Goal: Task Accomplishment & Management: Complete application form

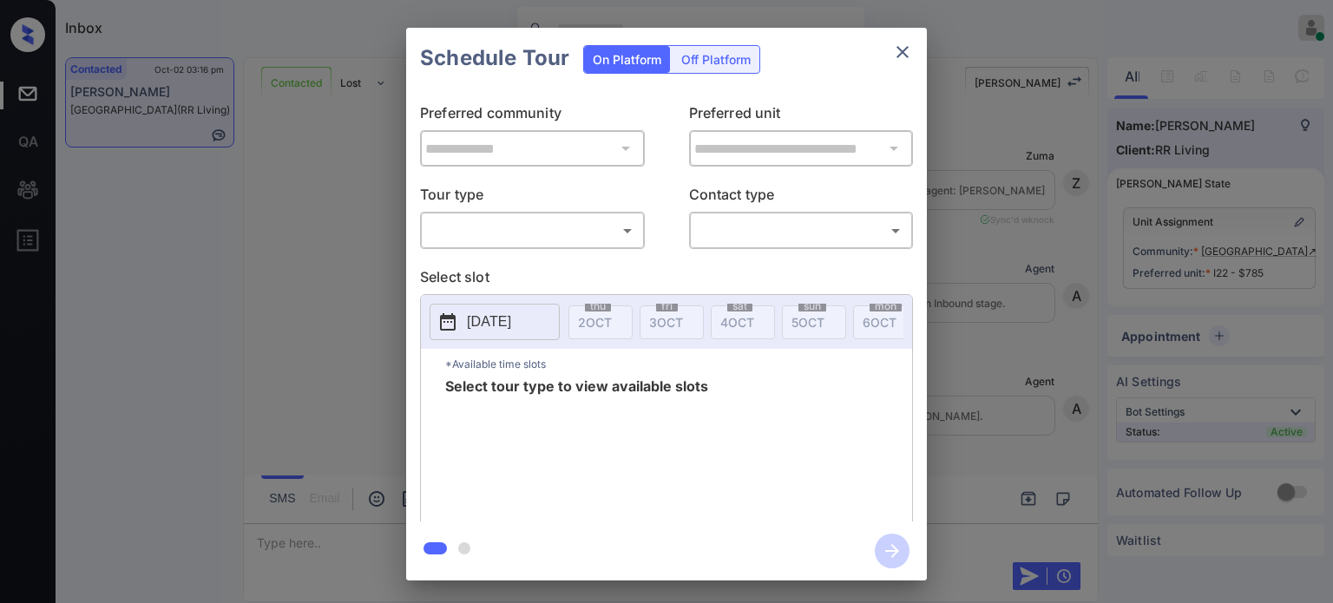
scroll to position [2771, 0]
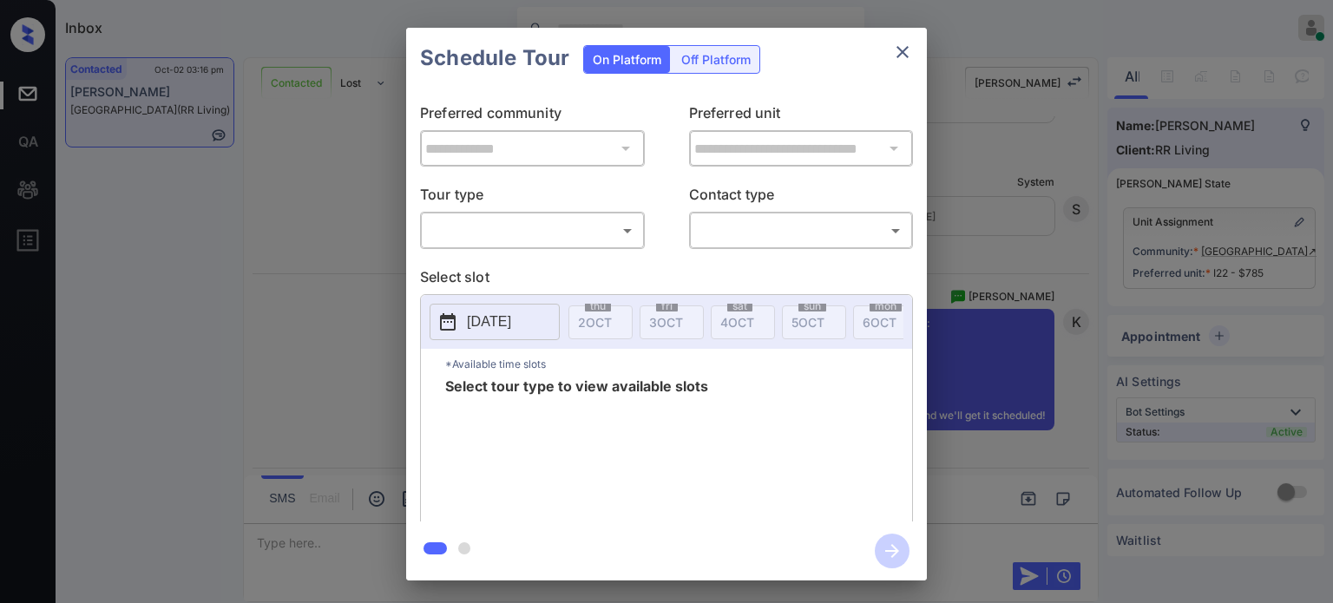
click at [594, 243] on body "Inbox Juan Carlos Manantan Online Set yourself offline Set yourself on break Pr…" at bounding box center [666, 301] width 1333 height 603
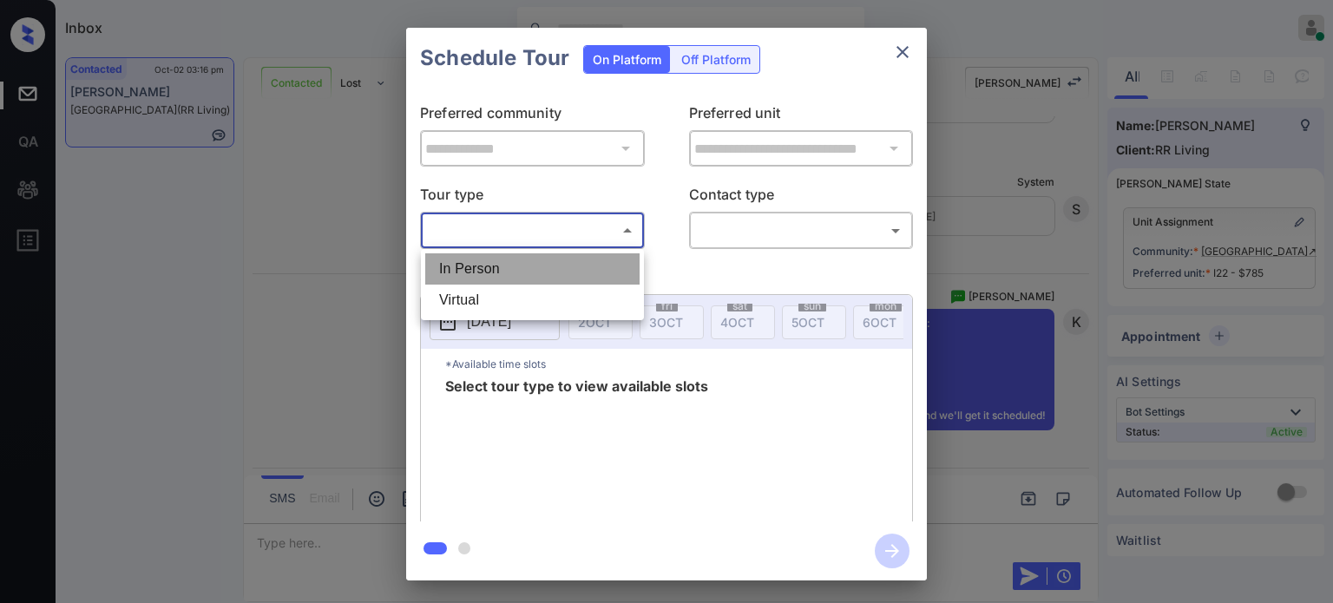
click at [529, 260] on li "In Person" at bounding box center [532, 268] width 214 height 31
type input "********"
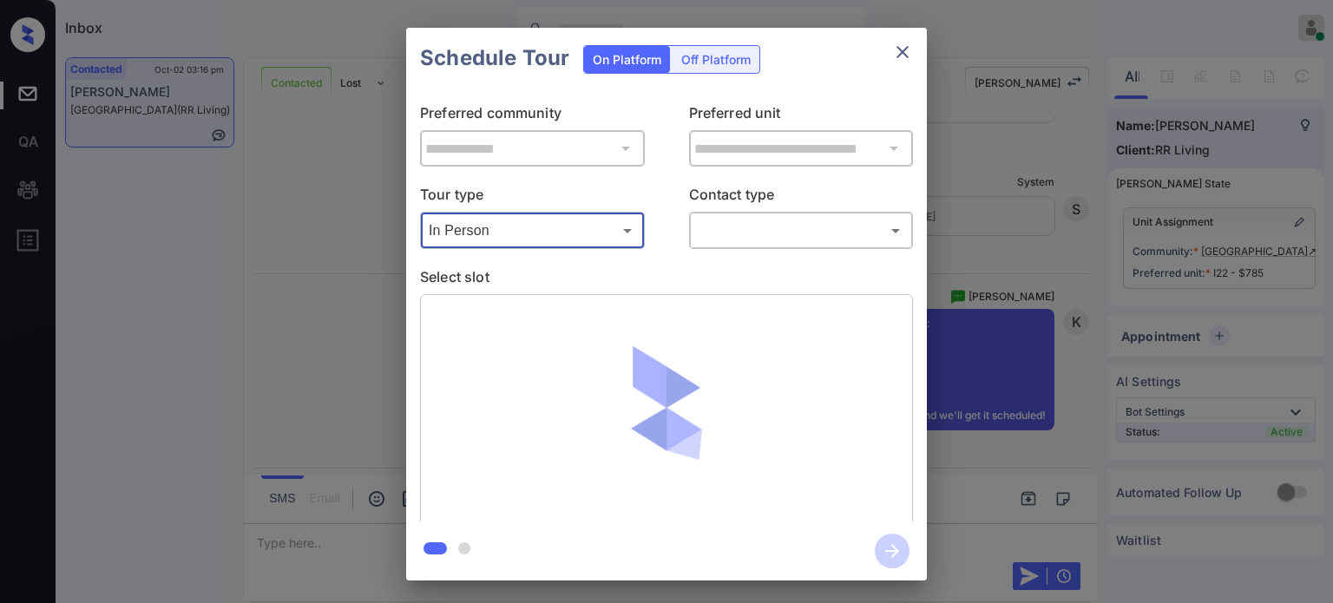
click at [778, 232] on body "Inbox Juan Carlos Manantan Online Set yourself offline Set yourself on break Pr…" at bounding box center [666, 301] width 1333 height 603
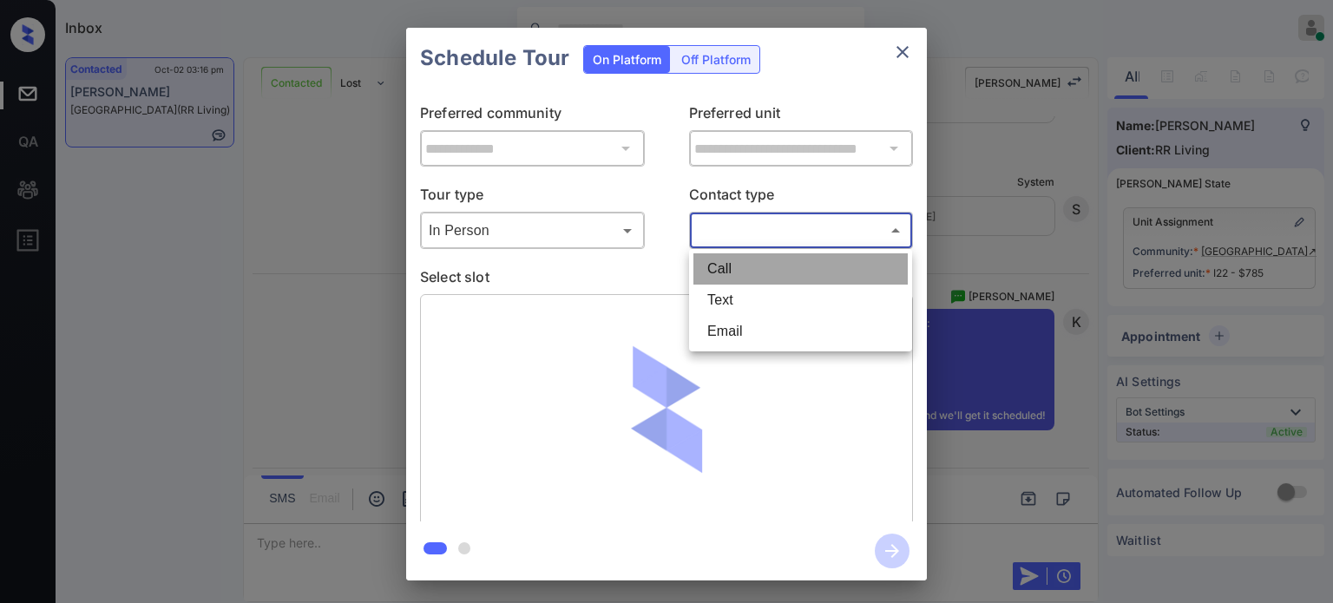
click at [750, 283] on li "Call" at bounding box center [801, 268] width 214 height 31
type input "****"
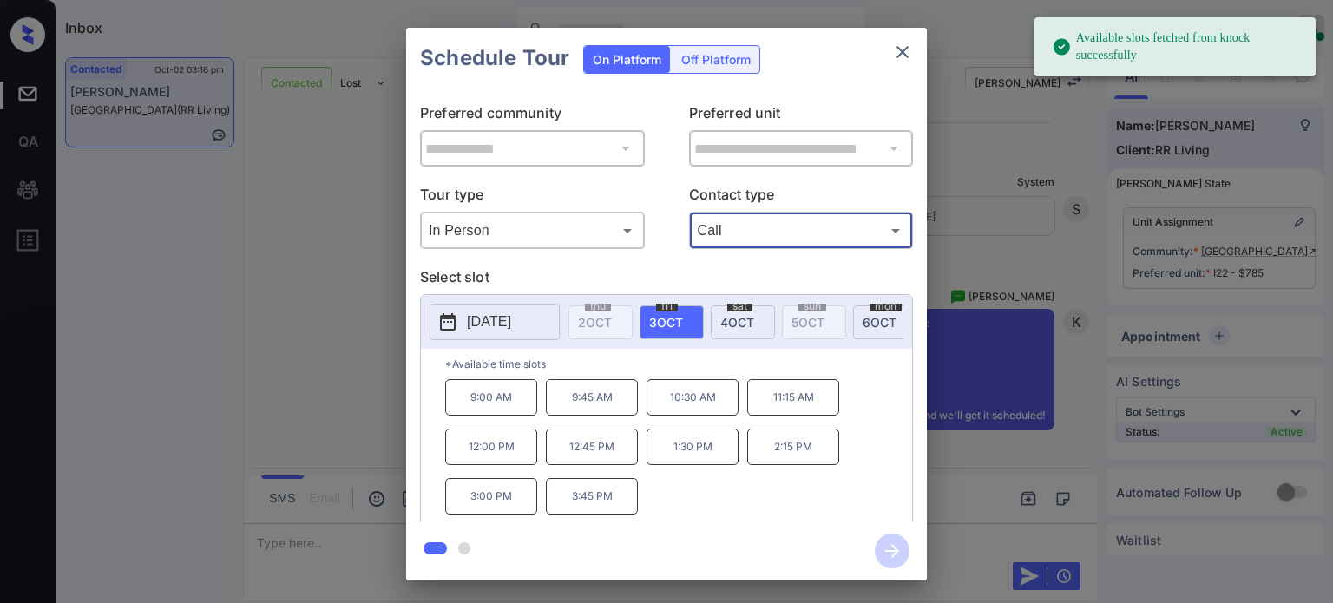
click at [507, 315] on p "2025-10-03" at bounding box center [489, 322] width 44 height 21
click at [902, 54] on icon "close" at bounding box center [903, 52] width 12 height 12
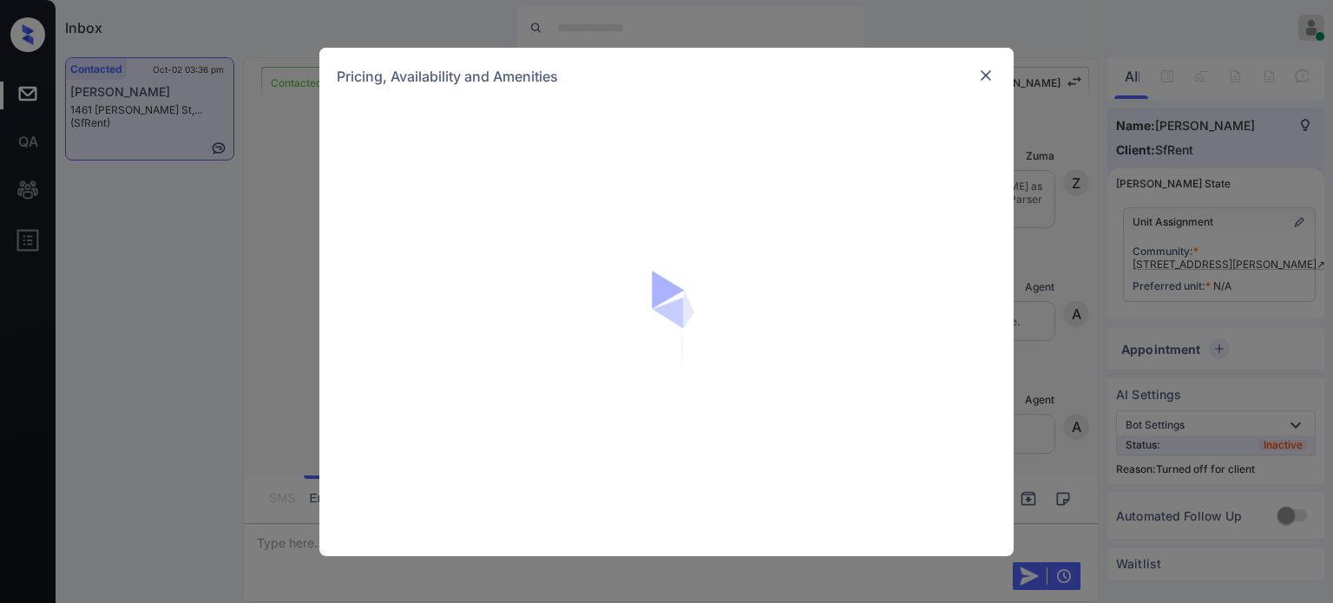
scroll to position [4931, 0]
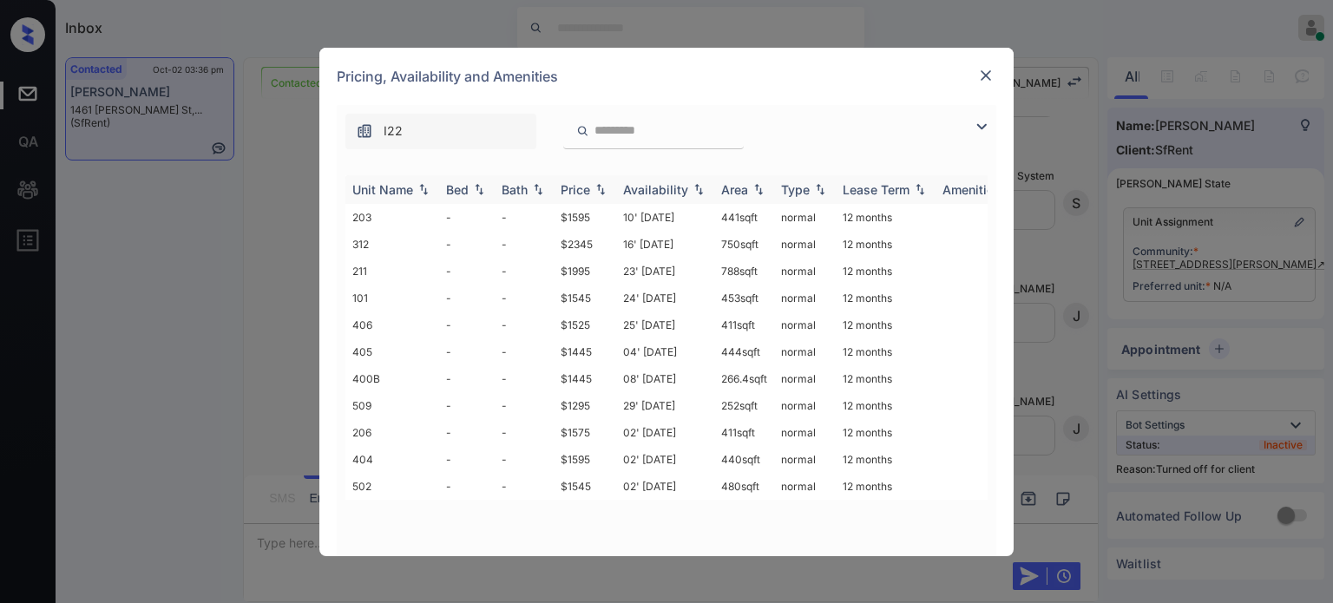
click at [604, 187] on img at bounding box center [600, 189] width 17 height 12
click at [604, 187] on img at bounding box center [600, 189] width 17 height 13
click at [681, 215] on td "29' Jan 21" at bounding box center [665, 217] width 98 height 27
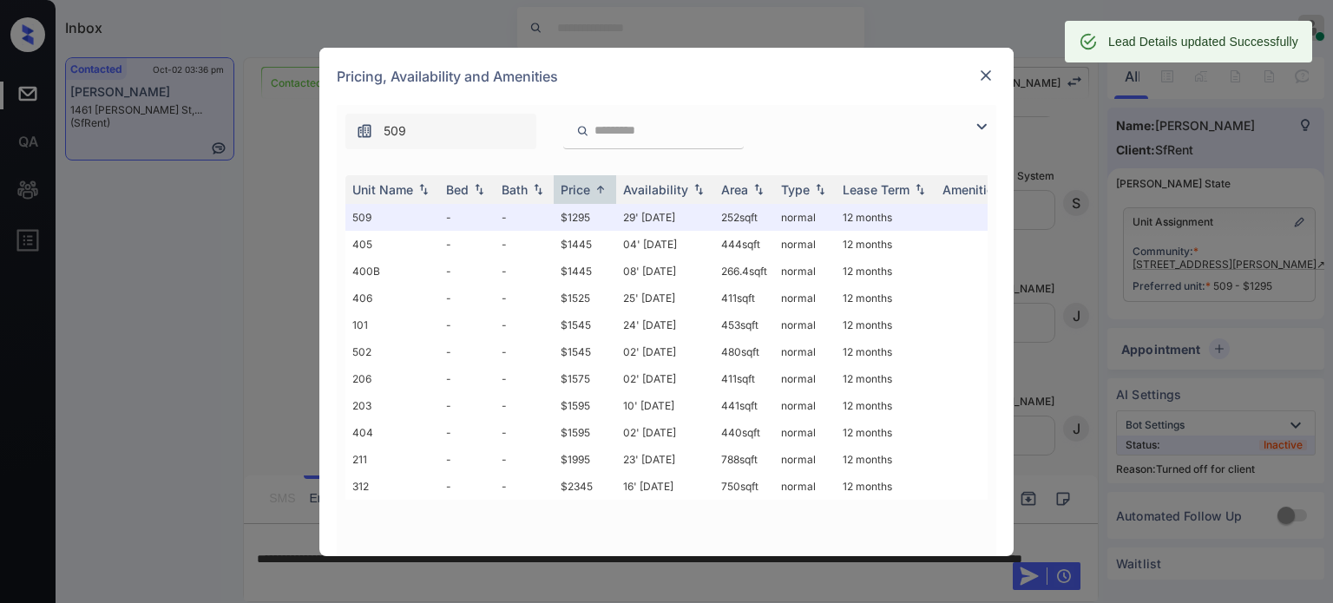
click at [985, 67] on img at bounding box center [986, 75] width 17 height 17
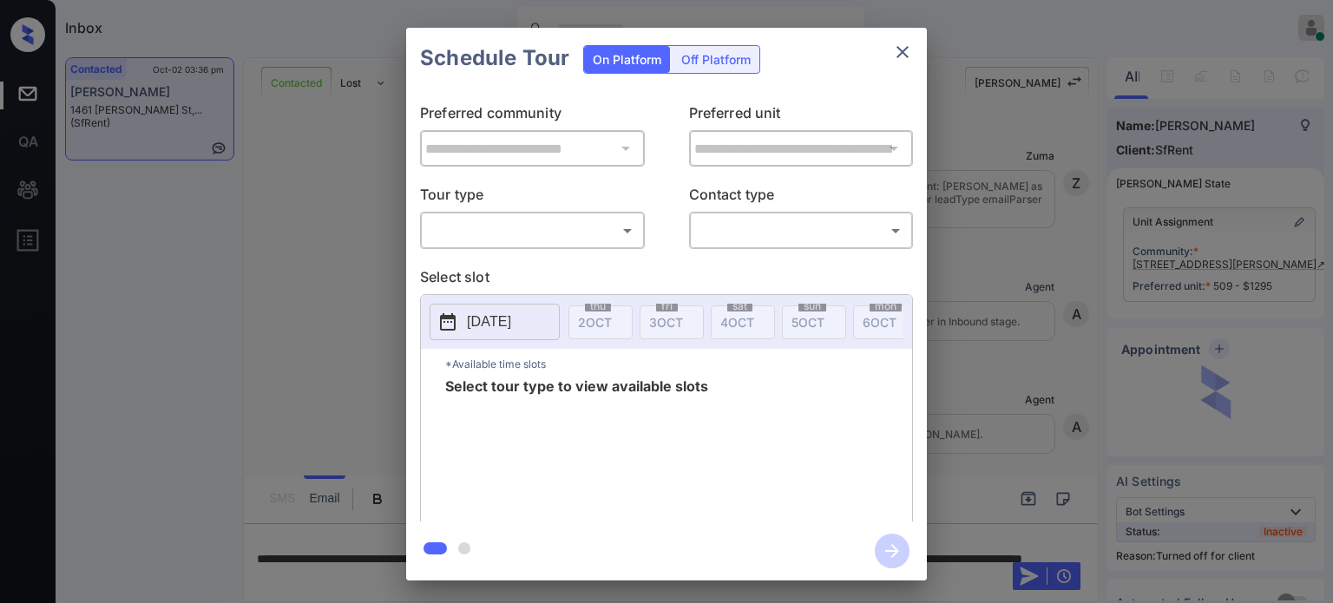
scroll to position [5407, 0]
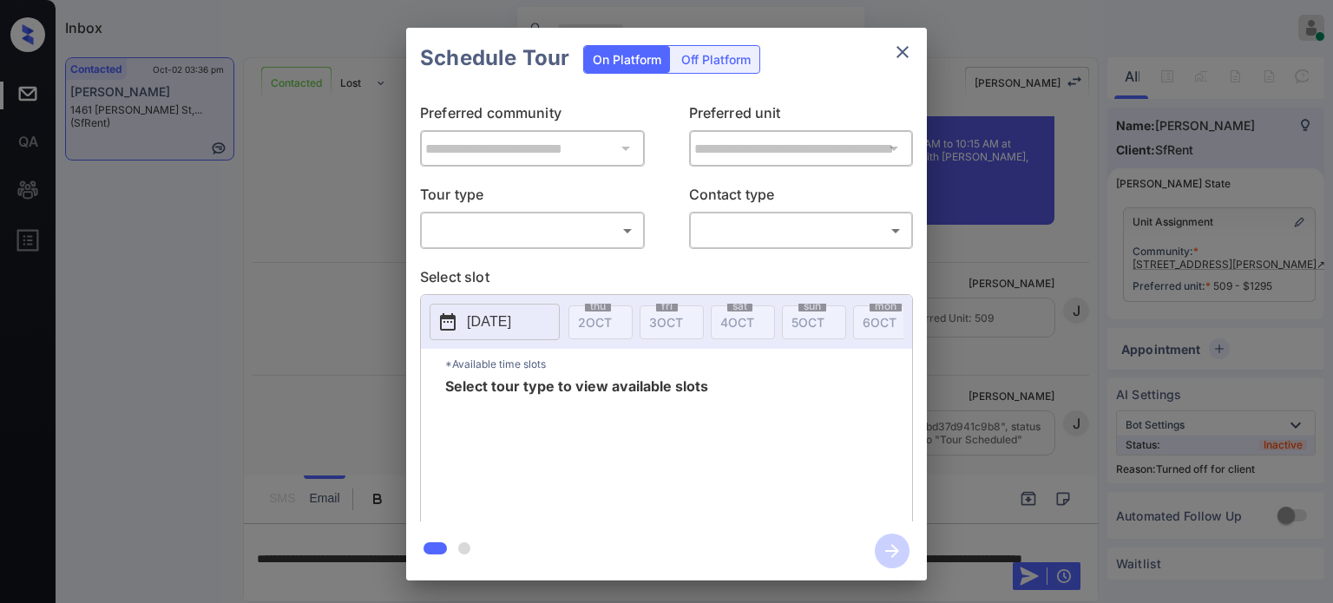
click at [733, 43] on div "On Platform Off Platform" at bounding box center [671, 58] width 177 height 61
click at [726, 60] on div "Off Platform" at bounding box center [716, 59] width 87 height 27
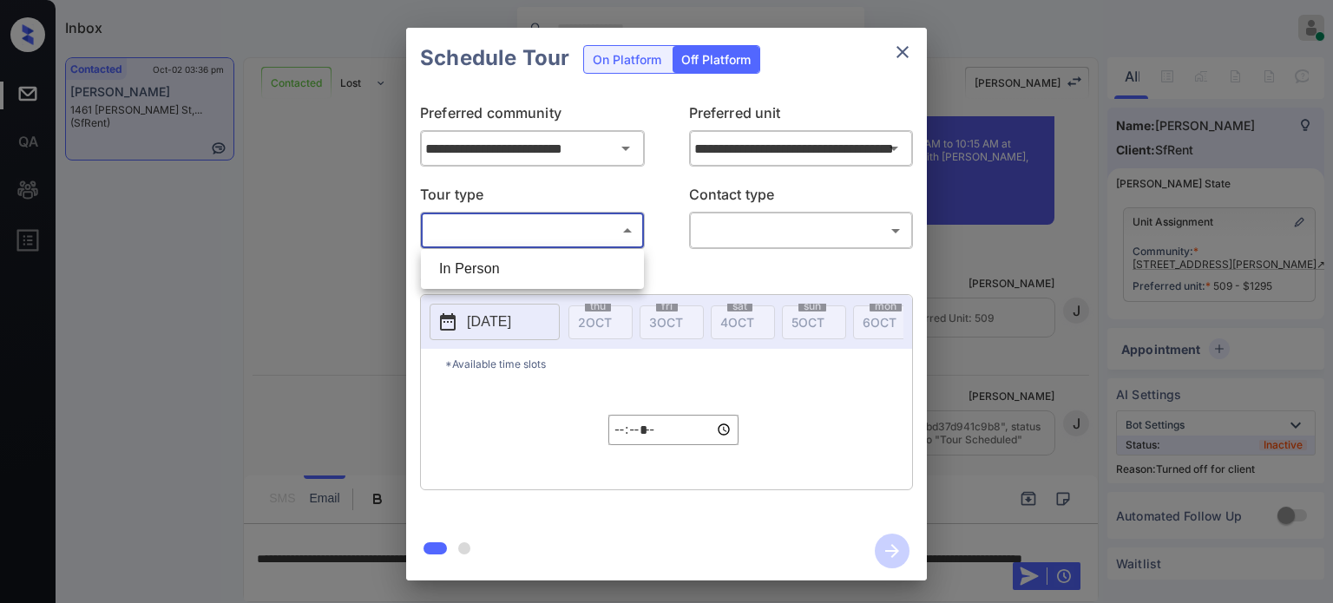
click at [587, 234] on body "Inbox Juan Carlos Manantan Online Set yourself offline Set yourself on break Pr…" at bounding box center [666, 301] width 1333 height 603
click at [500, 268] on li "In Person" at bounding box center [532, 268] width 214 height 31
type input "********"
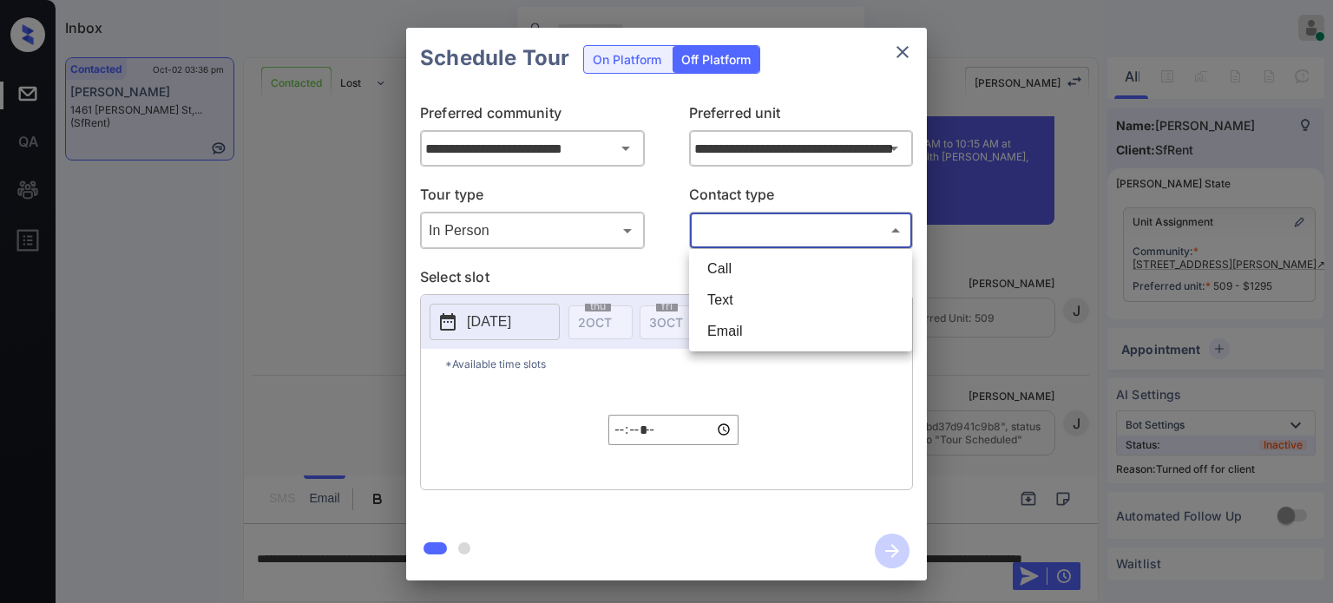
click at [767, 229] on body "Inbox Juan Carlos Manantan Online Set yourself offline Set yourself on break Pr…" at bounding box center [666, 301] width 1333 height 603
click at [727, 296] on li "Text" at bounding box center [801, 300] width 214 height 31
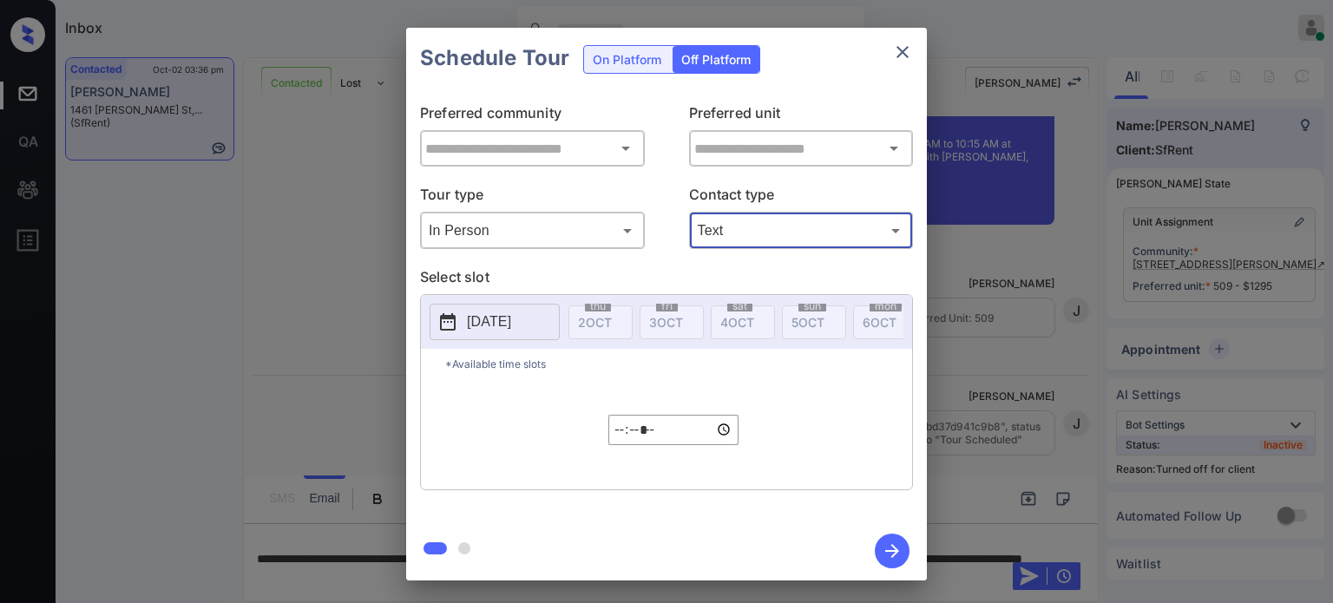
type input "****"
type input "**********"
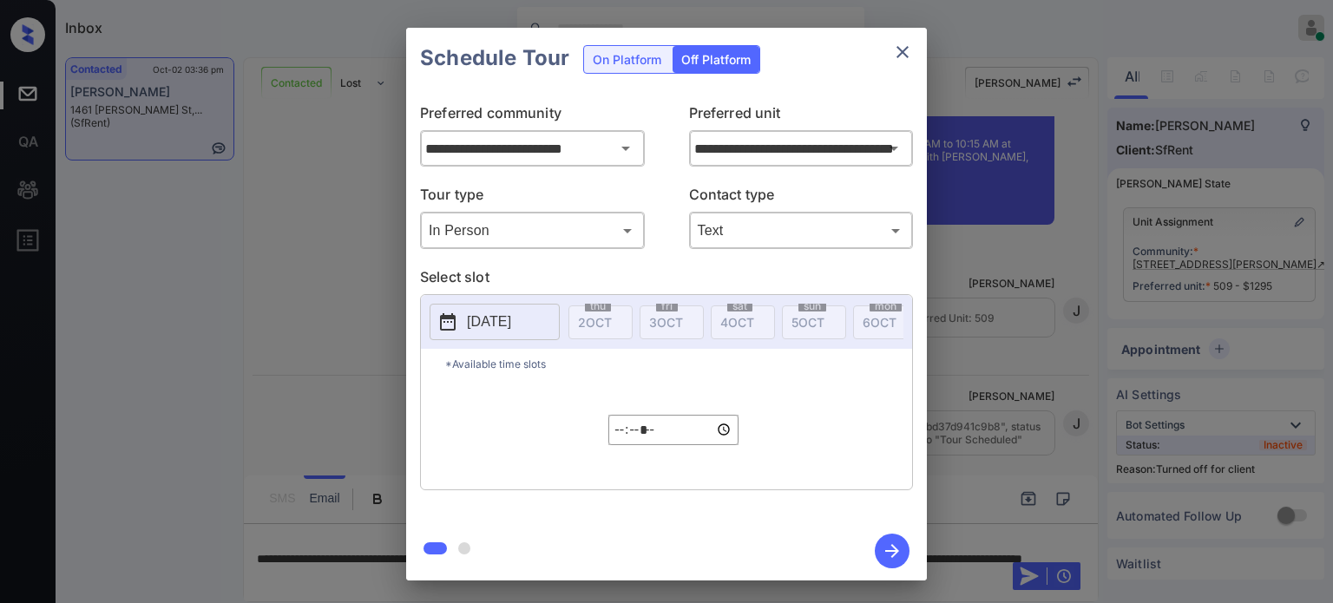
click at [511, 321] on p "2025-10-02" at bounding box center [489, 322] width 44 height 21
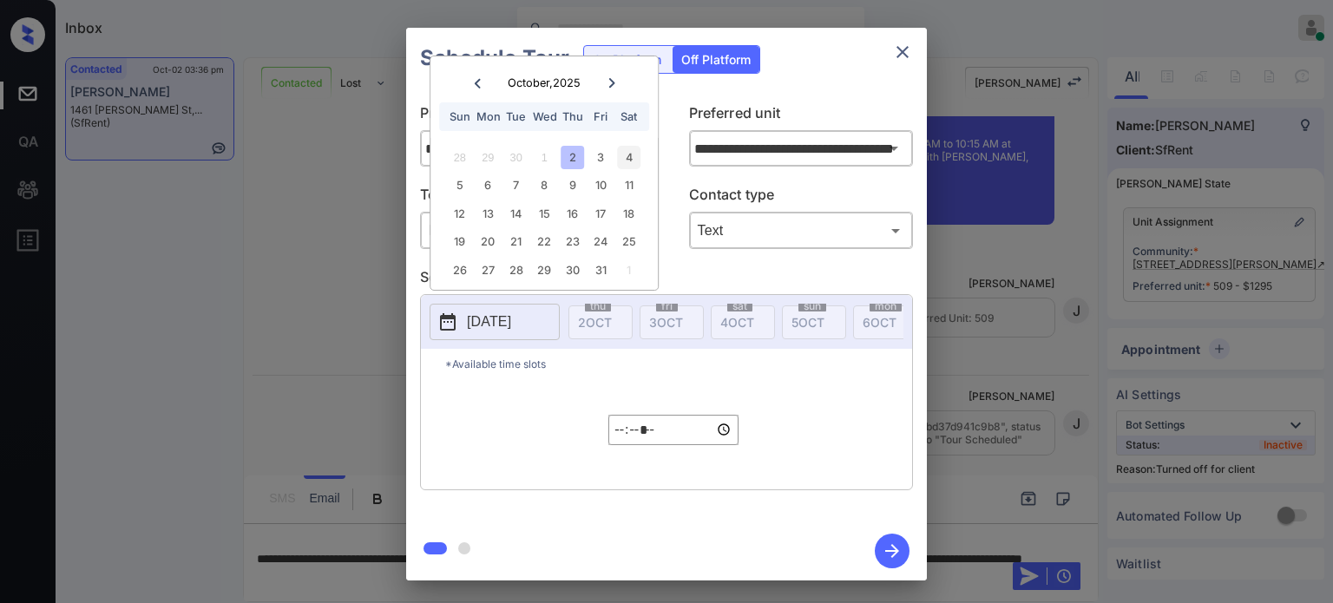
click at [625, 154] on div "4" at bounding box center [628, 157] width 23 height 23
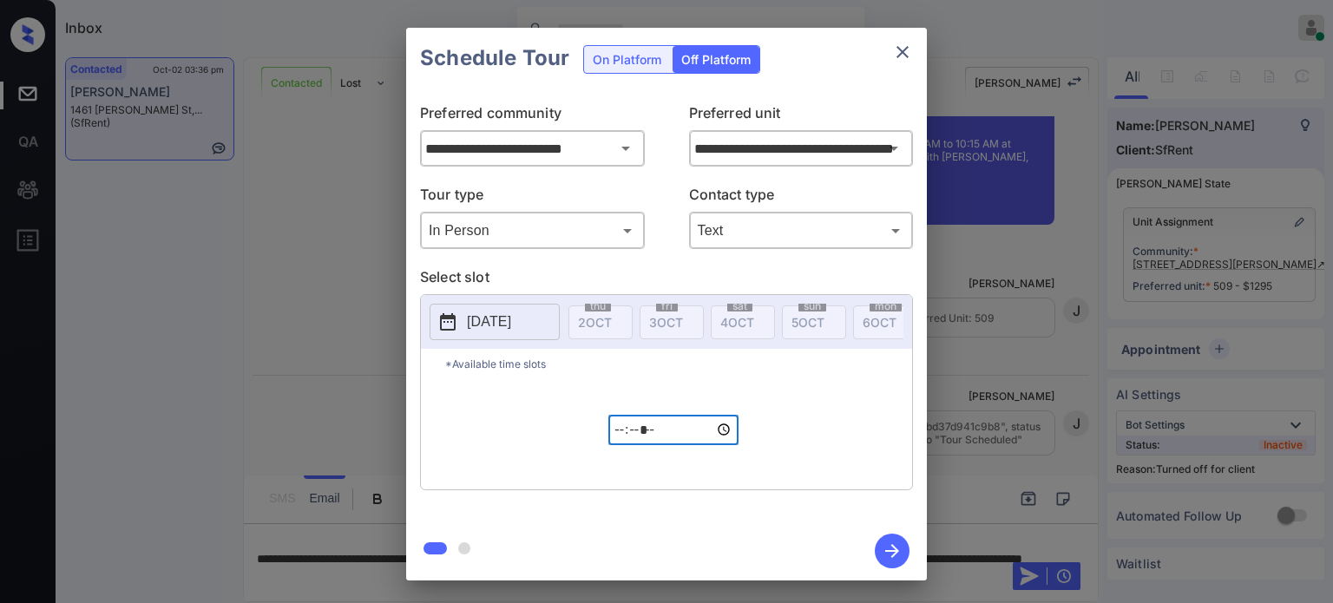
click at [622, 442] on input "*****" at bounding box center [674, 430] width 130 height 30
type input "*****"
click at [885, 550] on icon "button" at bounding box center [892, 551] width 35 height 35
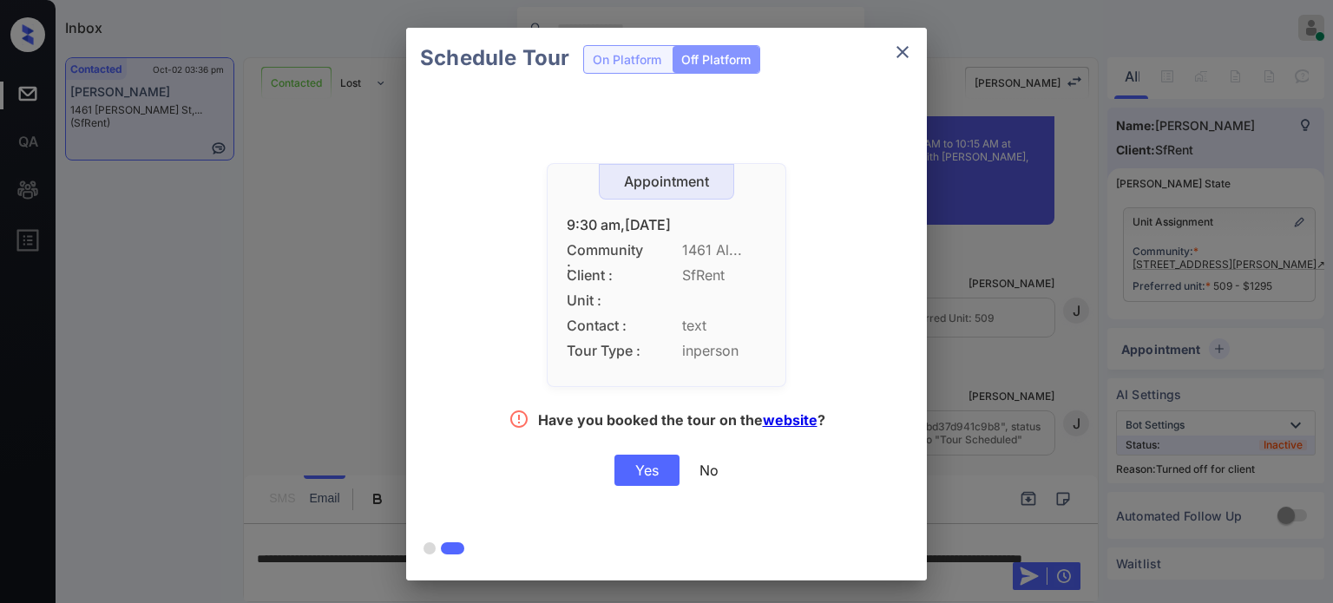
click at [641, 462] on div "Yes" at bounding box center [647, 470] width 65 height 31
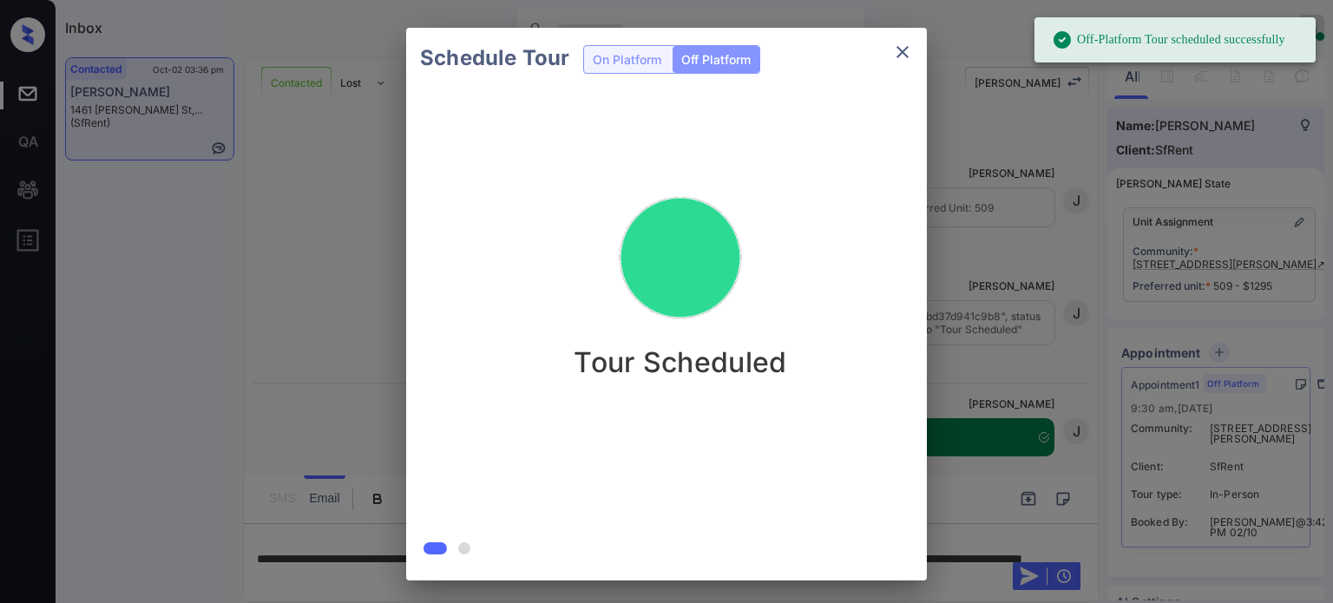
scroll to position [5518, 0]
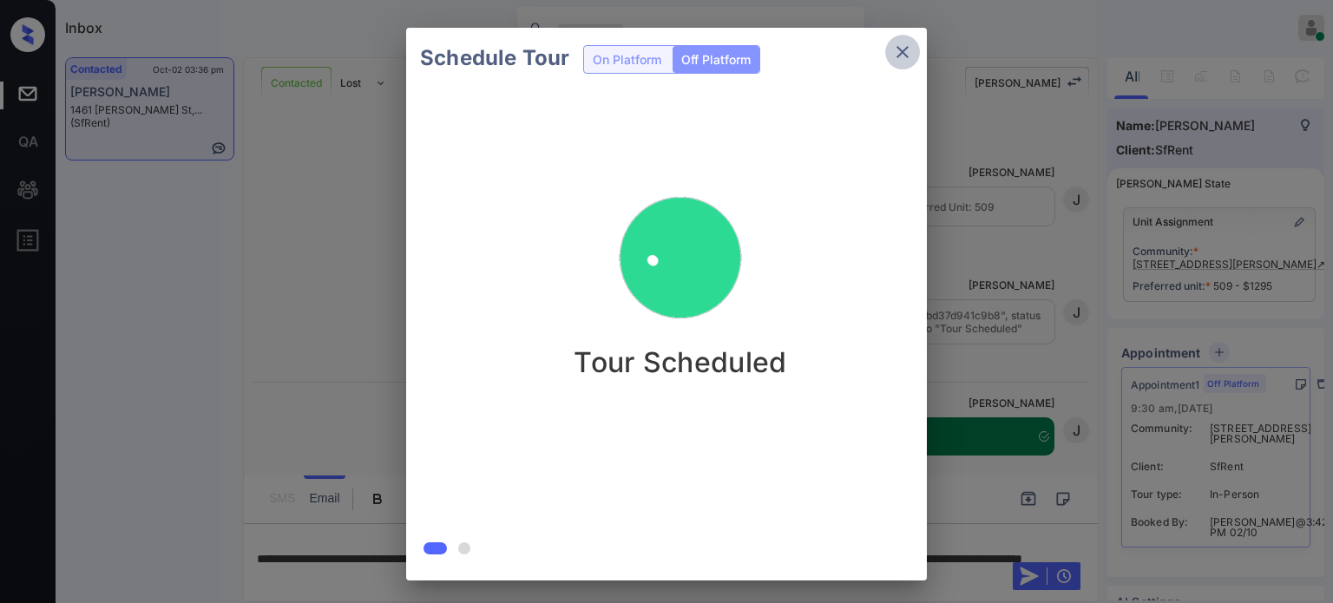
click at [901, 55] on icon "close" at bounding box center [903, 52] width 12 height 12
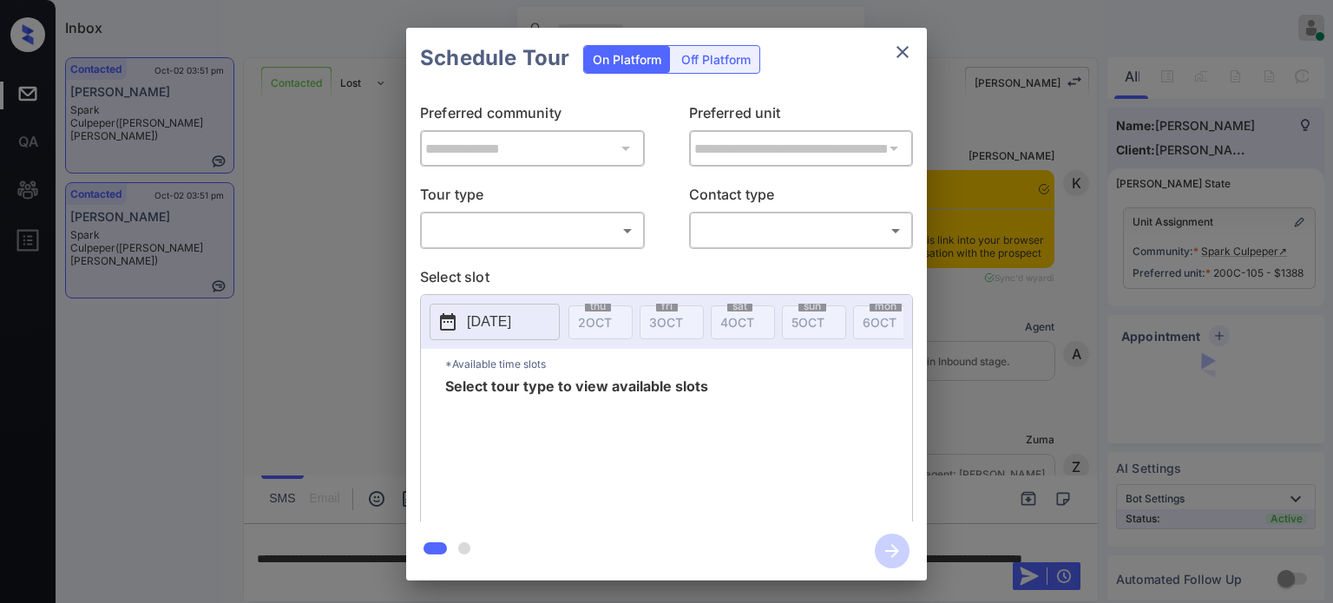
scroll to position [1329, 0]
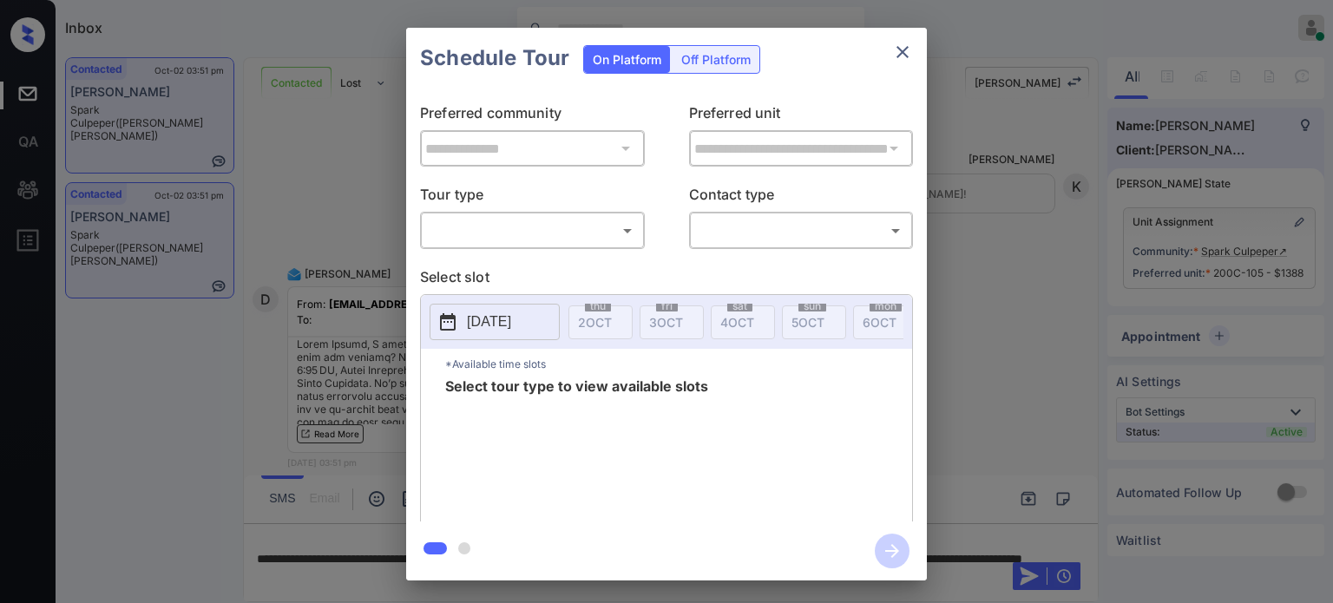
click at [552, 232] on body "Inbox Juan Carlos Manantan Online Set yourself offline Set yourself on break Pr…" at bounding box center [666, 301] width 1333 height 603
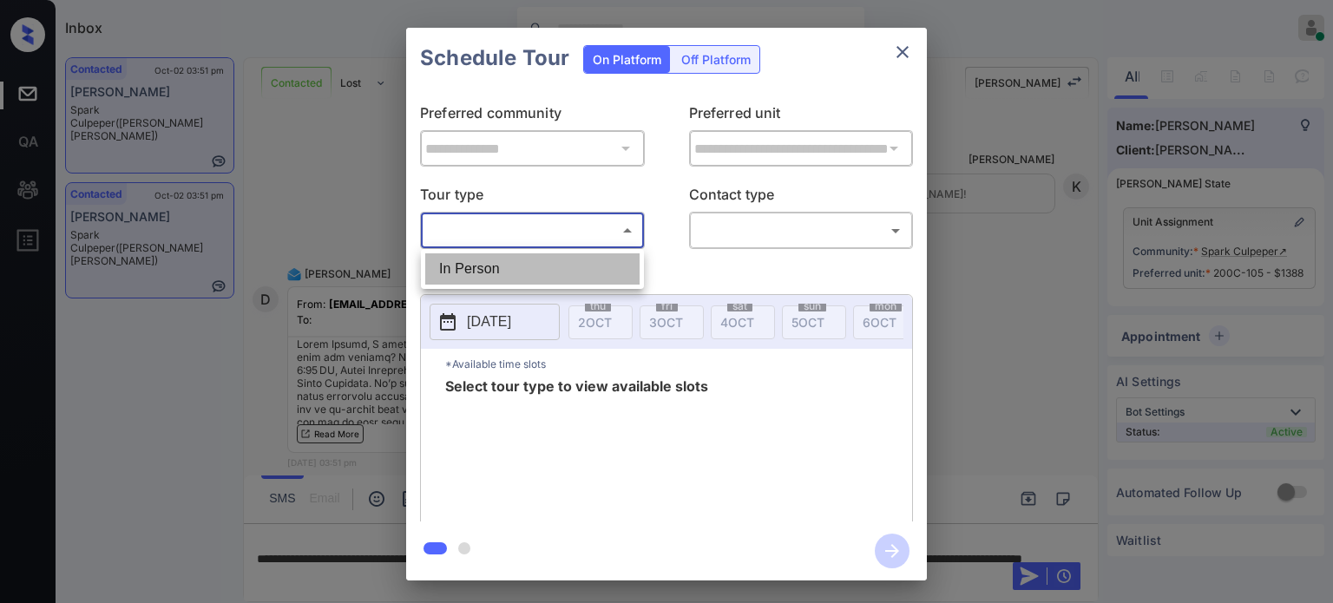
click at [483, 265] on li "In Person" at bounding box center [532, 268] width 214 height 31
type input "********"
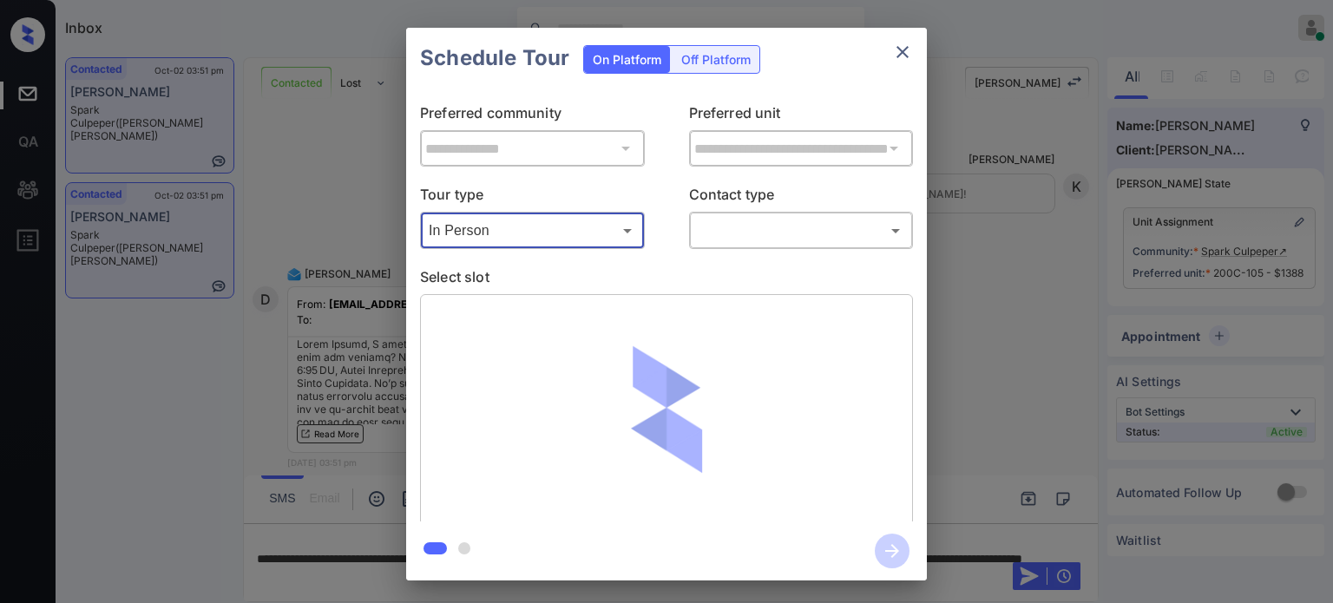
click at [748, 227] on body "Inbox Juan Carlos Manantan Online Set yourself offline Set yourself on break Pr…" at bounding box center [666, 301] width 1333 height 603
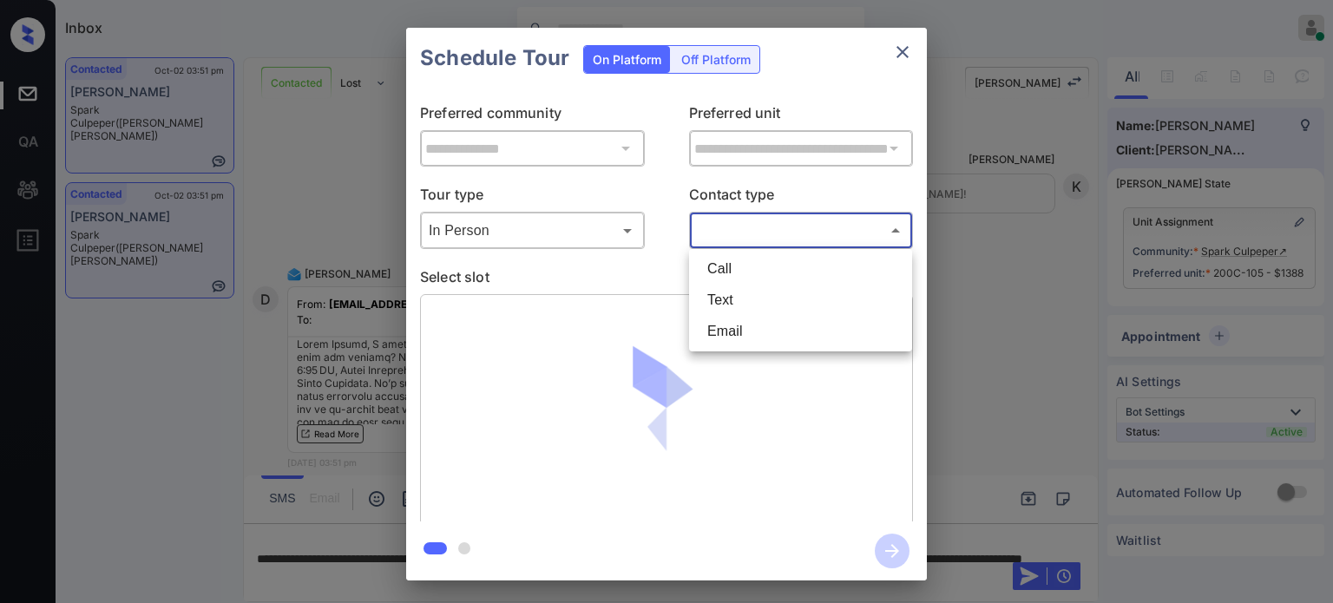
click at [721, 293] on li "Text" at bounding box center [801, 300] width 214 height 31
type input "****"
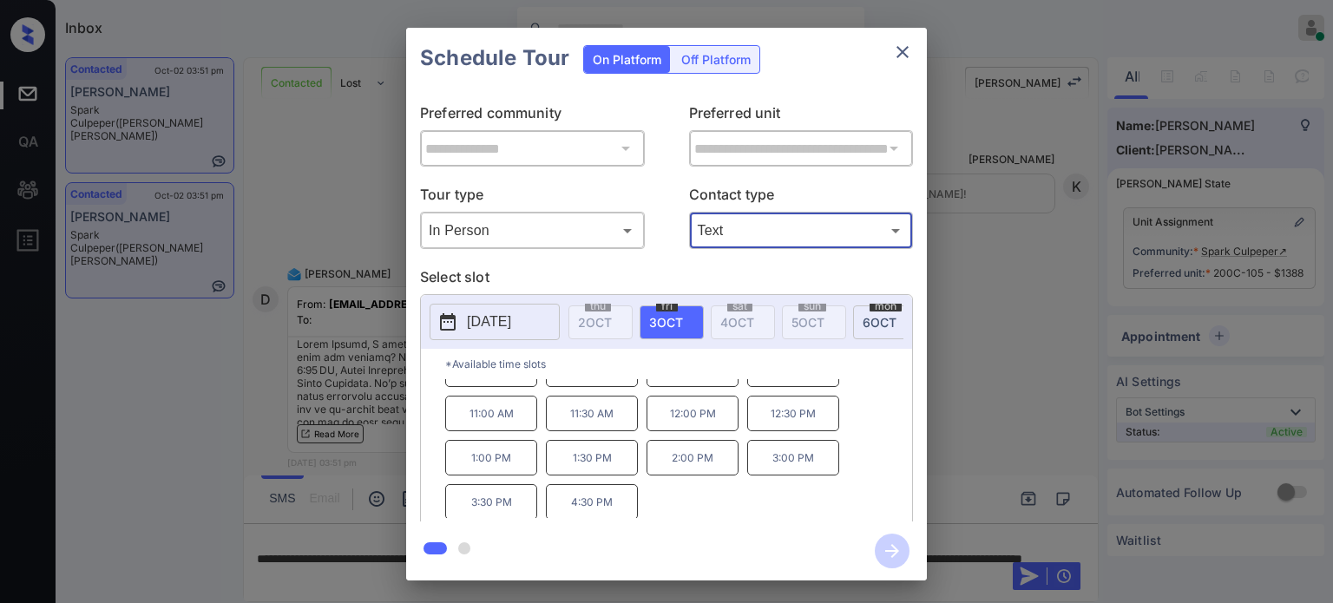
scroll to position [28, 0]
drag, startPoint x: 642, startPoint y: 503, endPoint x: 562, endPoint y: 506, distance: 80.8
click at [562, 506] on div "9:00 AM 9:30 AM 10:00 AM 10:30 AM 11:00 AM 11:30 AM 12:00 PM 12:30 PM 1:00 PM 1…" at bounding box center [678, 448] width 467 height 139
copy p "4:30 PM"
click at [906, 38] on button "close" at bounding box center [902, 52] width 35 height 35
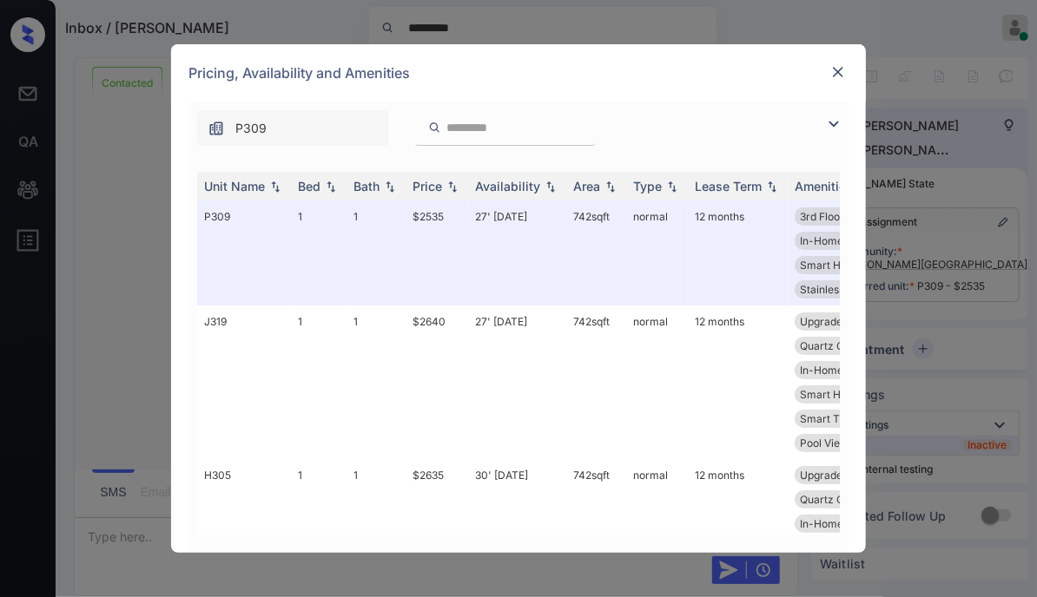
scroll to position [7259, 0]
drag, startPoint x: 833, startPoint y: 122, endPoint x: 596, endPoint y: 119, distance: 237.0
click at [833, 122] on img at bounding box center [833, 124] width 21 height 21
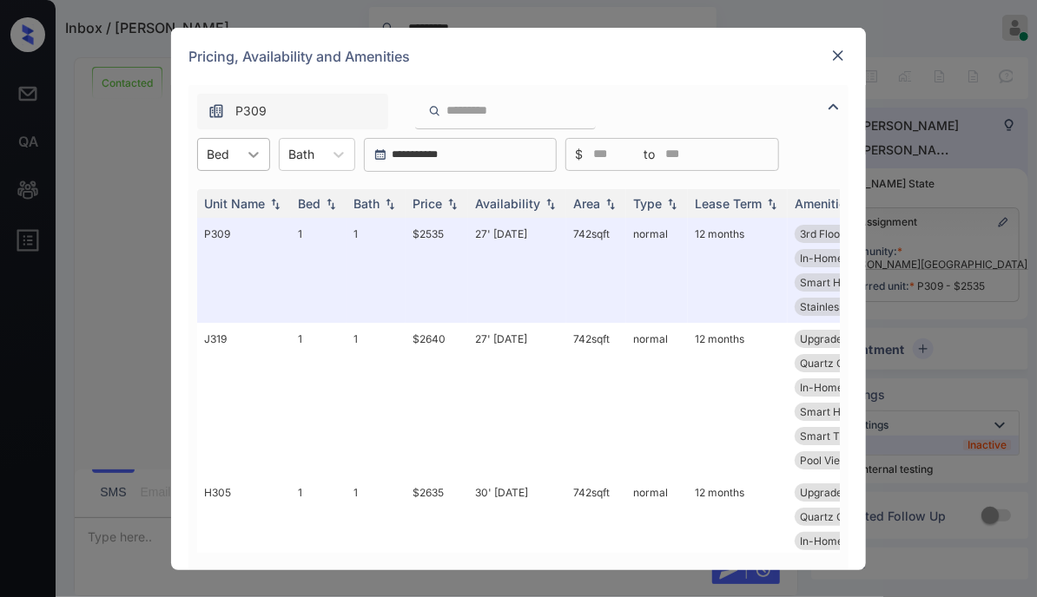
click at [238, 157] on div at bounding box center [253, 154] width 31 height 31
click at [235, 199] on div "1" at bounding box center [233, 196] width 73 height 31
click at [434, 201] on div "Price" at bounding box center [427, 203] width 30 height 15
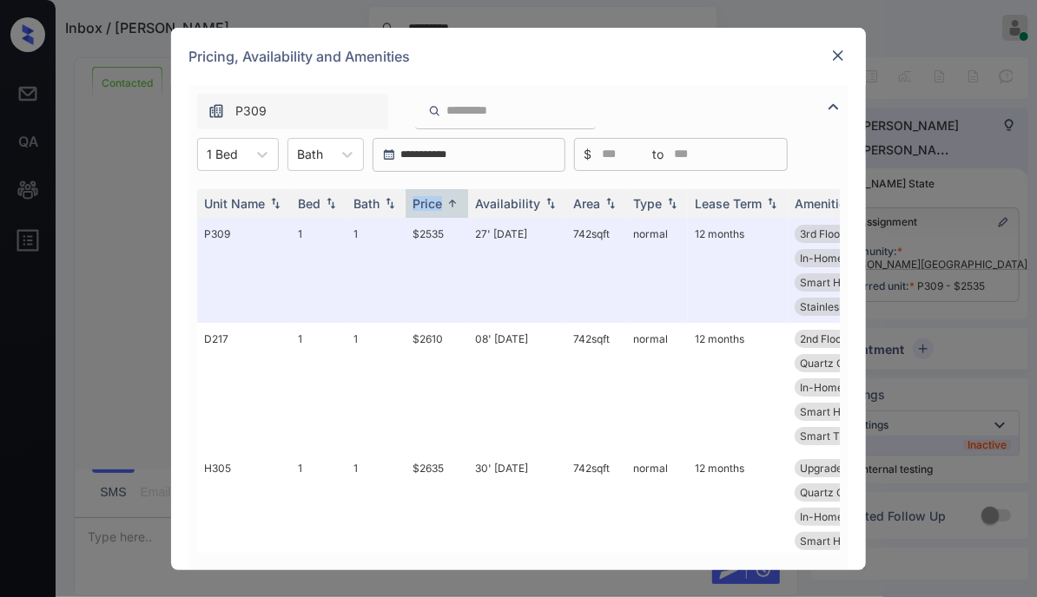
click at [833, 55] on img at bounding box center [837, 55] width 17 height 17
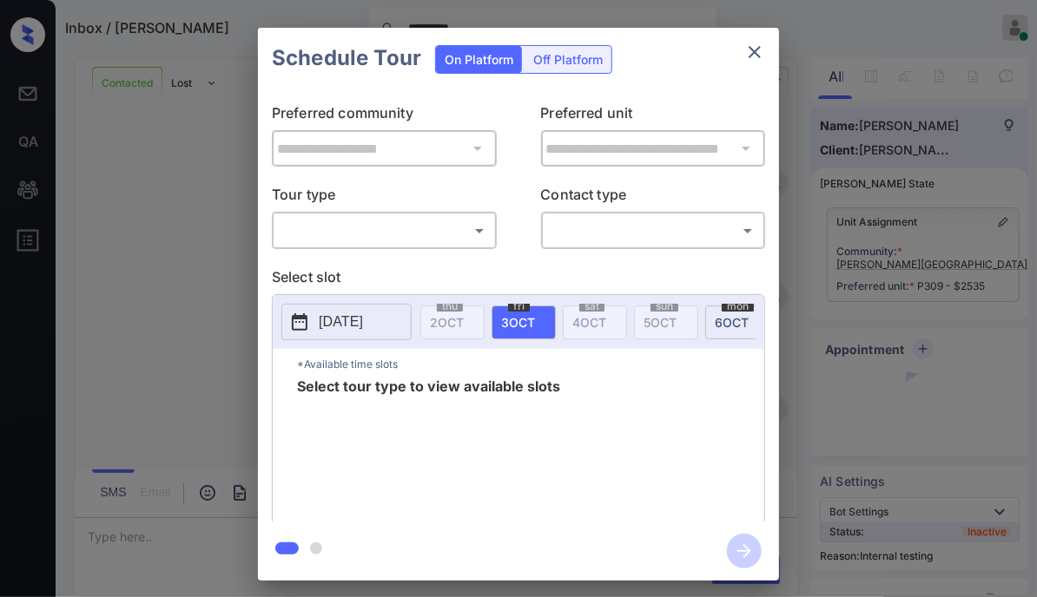
scroll to position [7259, 0]
click at [417, 225] on body "Inbox / [PERSON_NAME] ********* [PERSON_NAME] Online Set yourself offline Set y…" at bounding box center [518, 298] width 1037 height 597
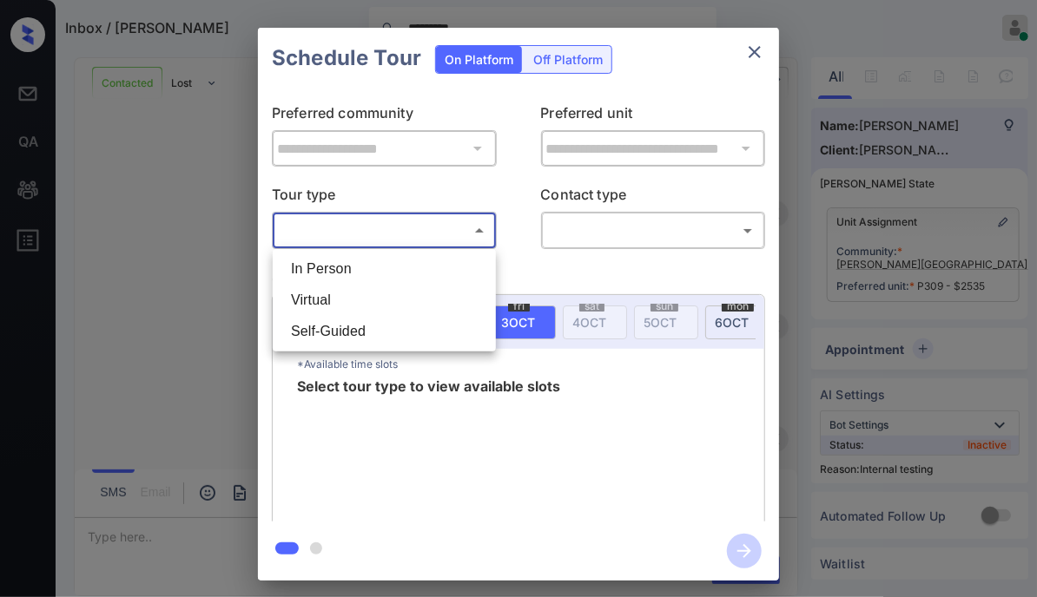
click at [330, 303] on li "Virtual" at bounding box center [384, 300] width 214 height 31
type input "*******"
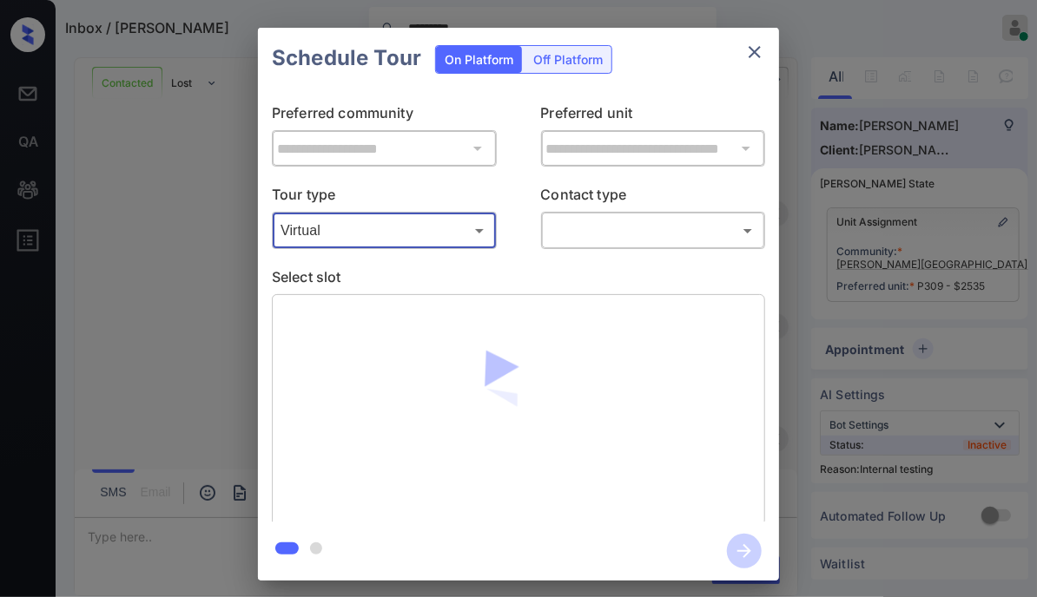
click at [589, 282] on p "Select slot" at bounding box center [518, 281] width 493 height 28
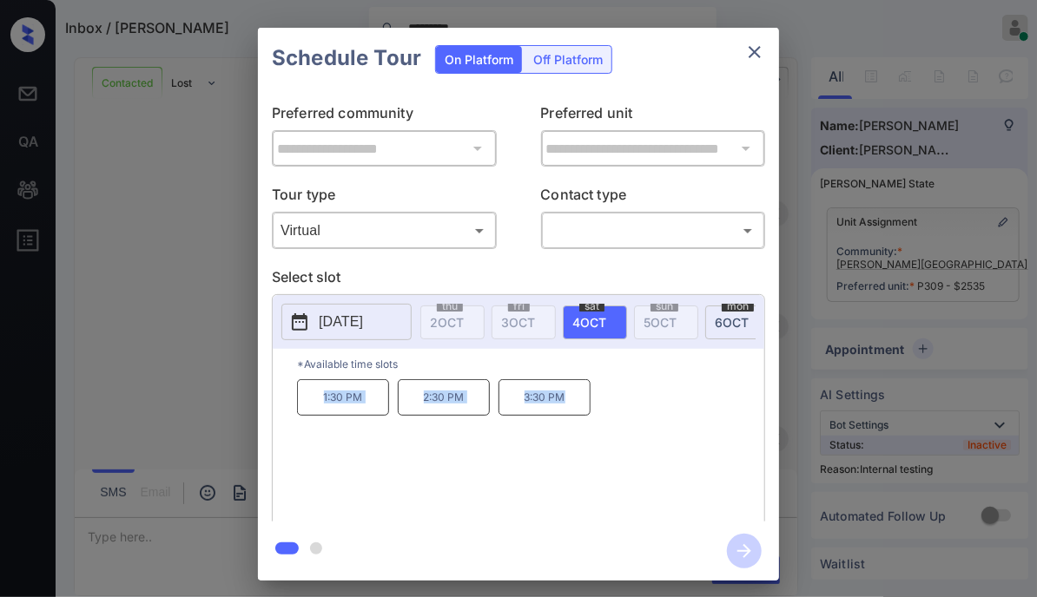
drag, startPoint x: 611, startPoint y: 418, endPoint x: 271, endPoint y: 437, distance: 340.8
click at [271, 437] on div "**********" at bounding box center [518, 305] width 521 height 433
click at [363, 327] on p "[DATE]" at bounding box center [341, 322] width 44 height 21
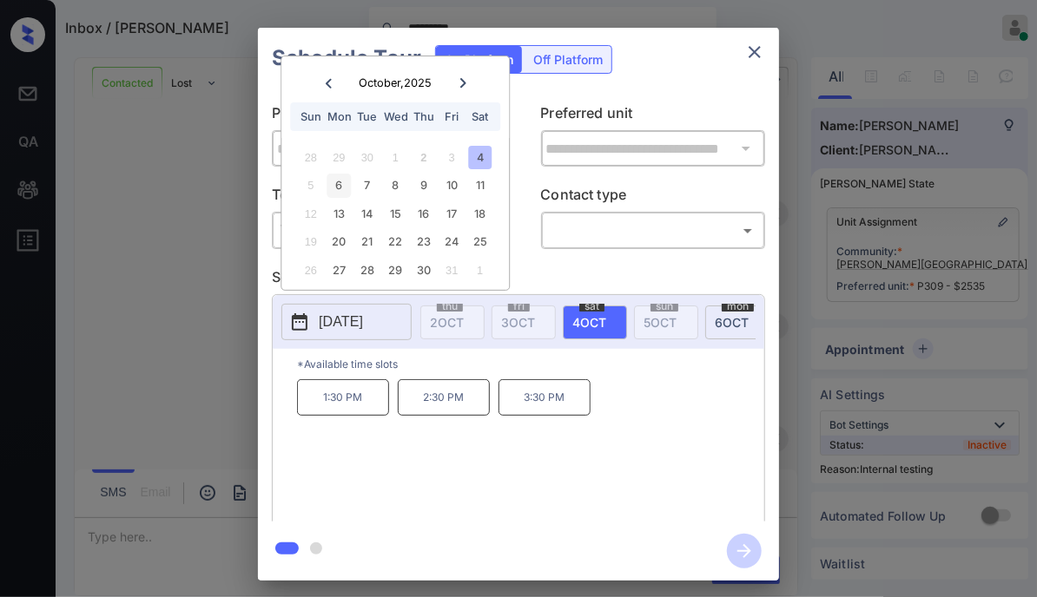
click at [333, 187] on div "6" at bounding box center [338, 185] width 23 height 23
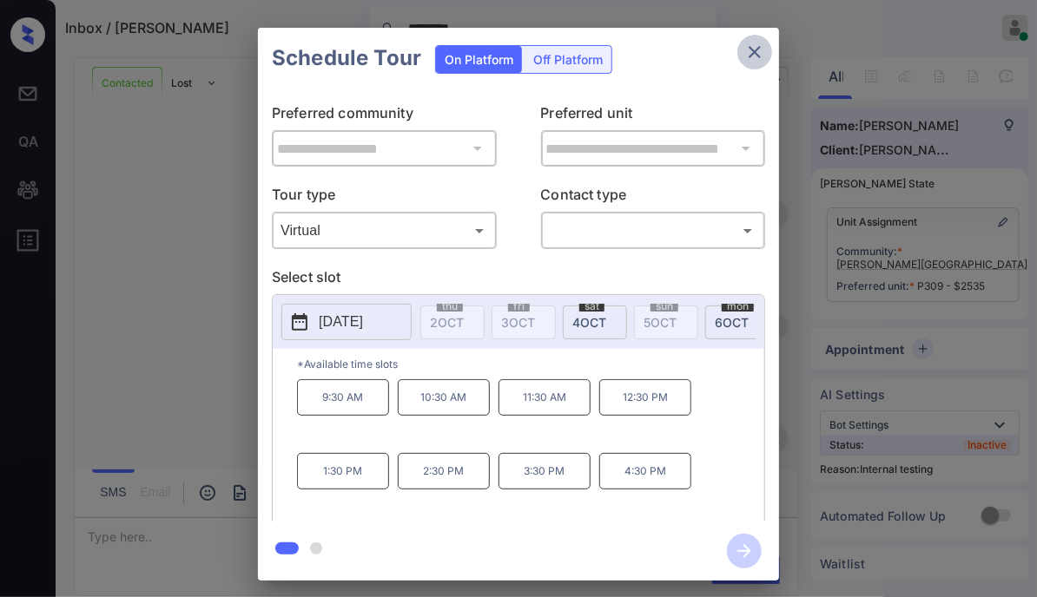
click at [758, 49] on icon "close" at bounding box center [754, 52] width 12 height 12
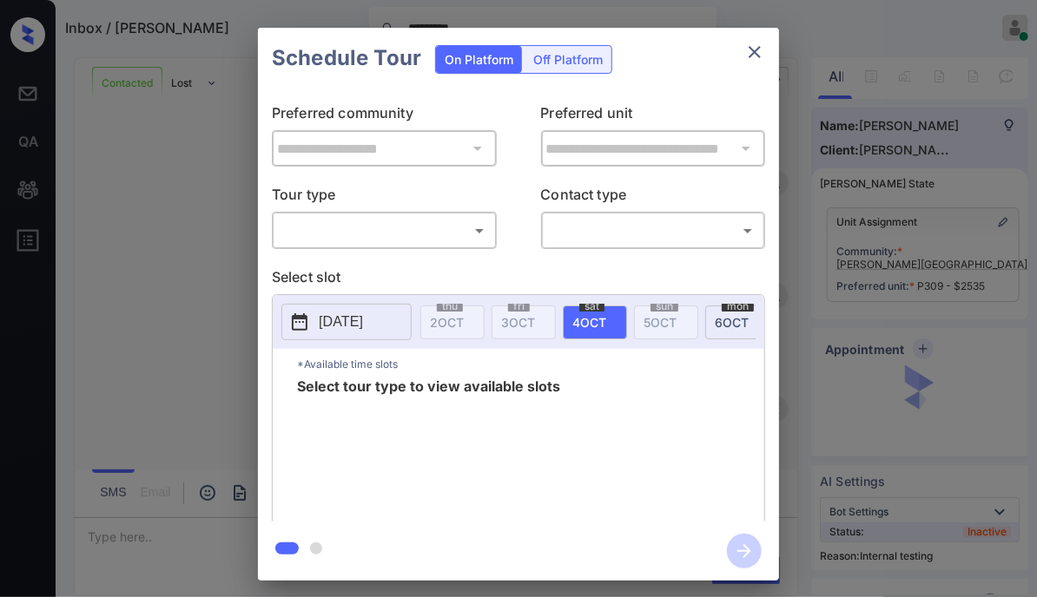
scroll to position [7259, 0]
click at [353, 228] on body "Inbox / [PERSON_NAME] ********* [PERSON_NAME] Online Set yourself offline Set y…" at bounding box center [518, 298] width 1037 height 597
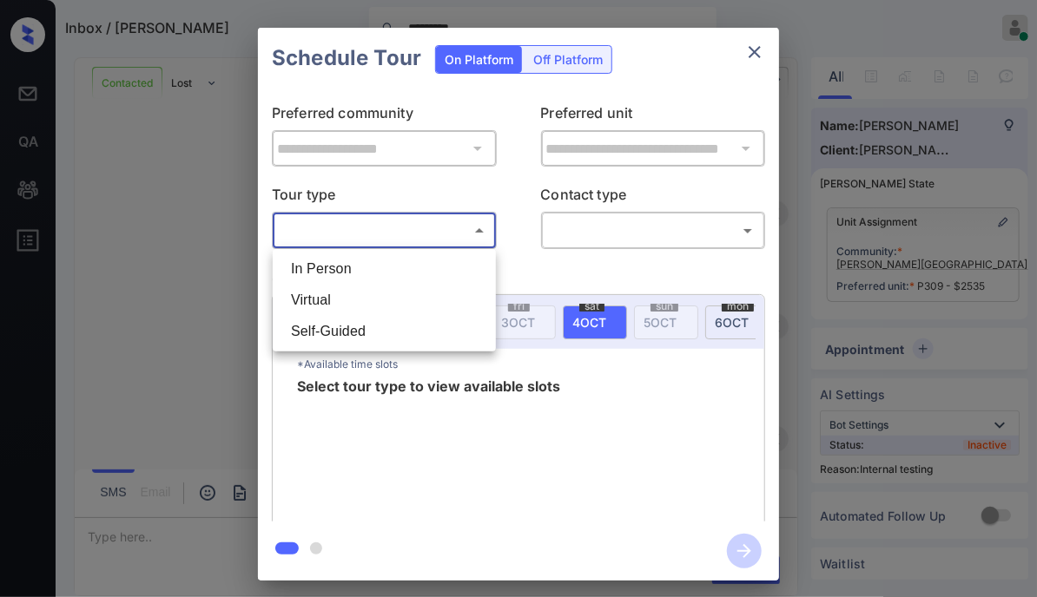
click at [349, 293] on li "Virtual" at bounding box center [384, 300] width 214 height 31
type input "*******"
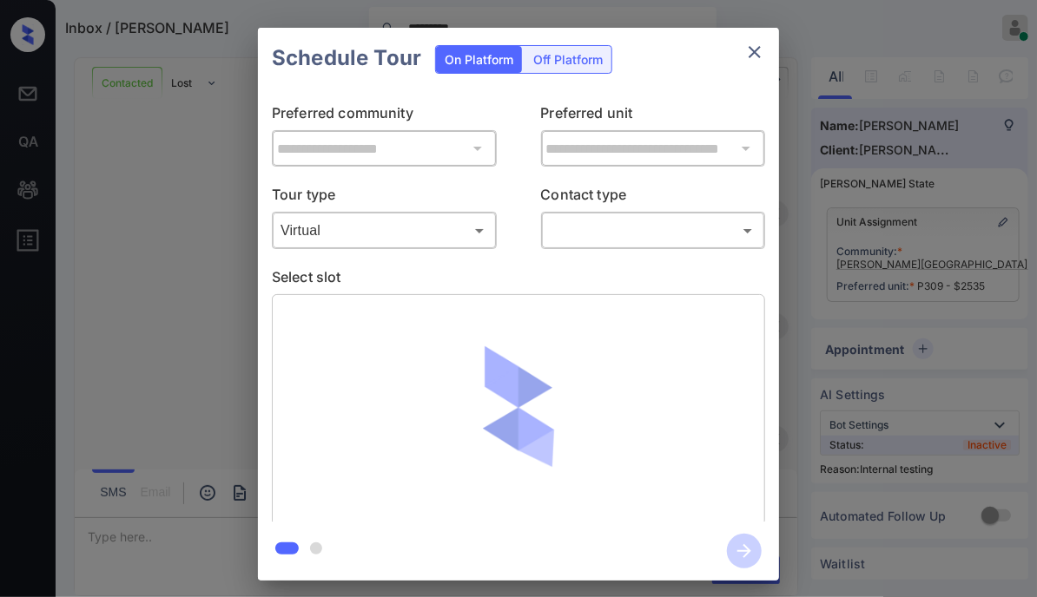
click at [615, 214] on div "​ ​" at bounding box center [653, 230] width 225 height 37
click at [617, 232] on body "Inbox / Erin Alls ********* Juan Carlos Manantan Online Set yourself offline Se…" at bounding box center [518, 298] width 1037 height 597
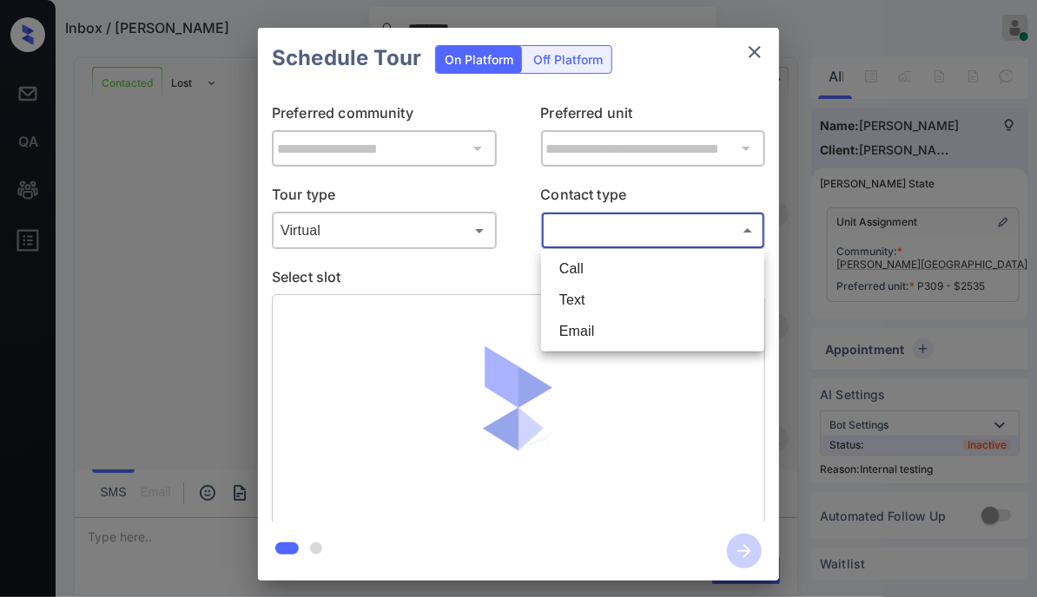
click at [597, 300] on li "Text" at bounding box center [652, 300] width 214 height 31
type input "****"
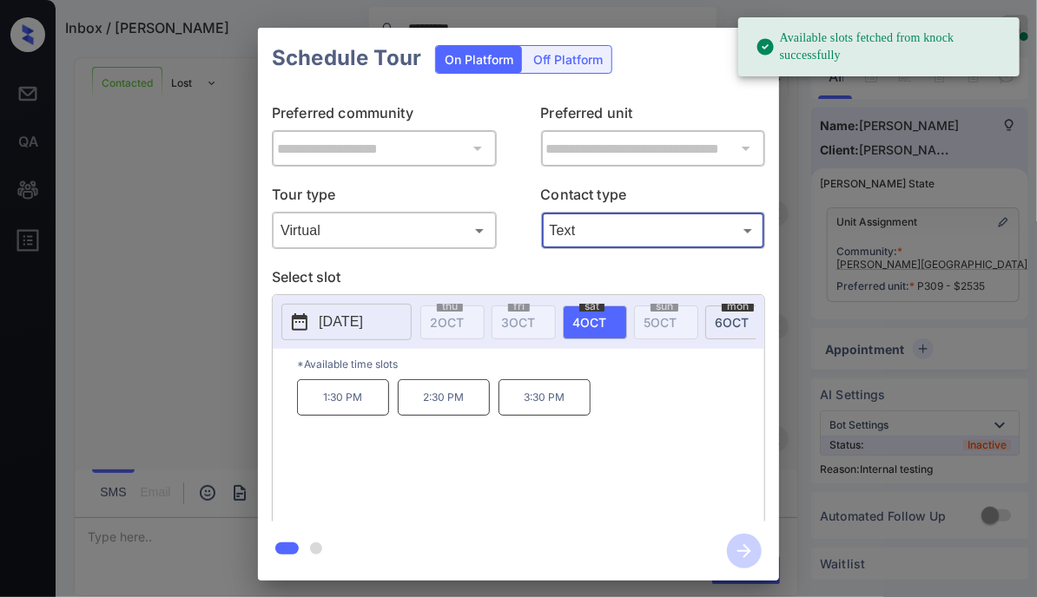
click at [343, 319] on p "2025-10-04" at bounding box center [341, 322] width 44 height 21
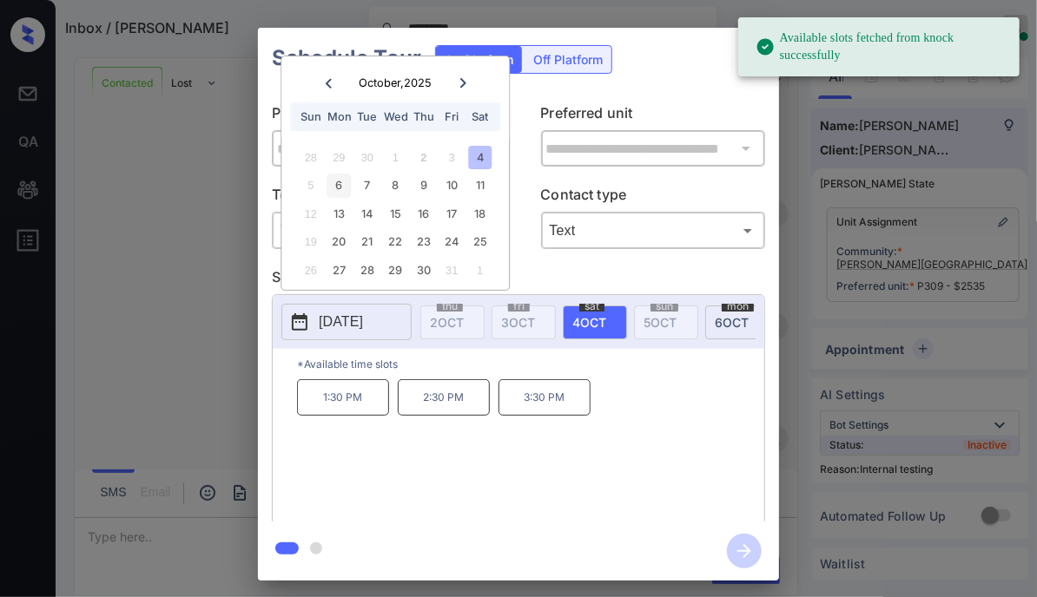
click at [339, 187] on div "6" at bounding box center [338, 185] width 23 height 23
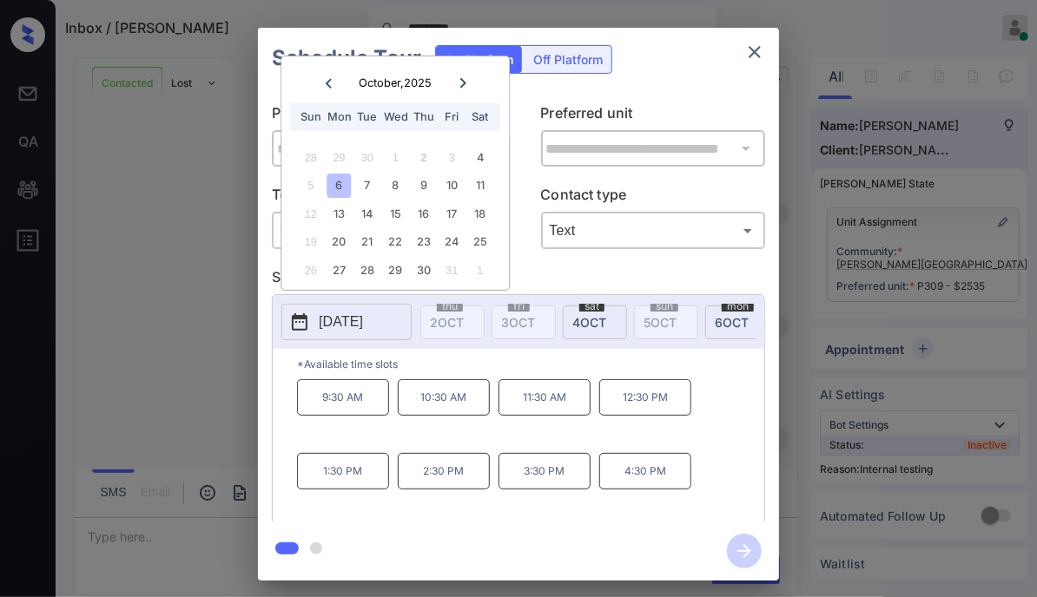
click at [556, 411] on p "11:30 AM" at bounding box center [544, 397] width 92 height 36
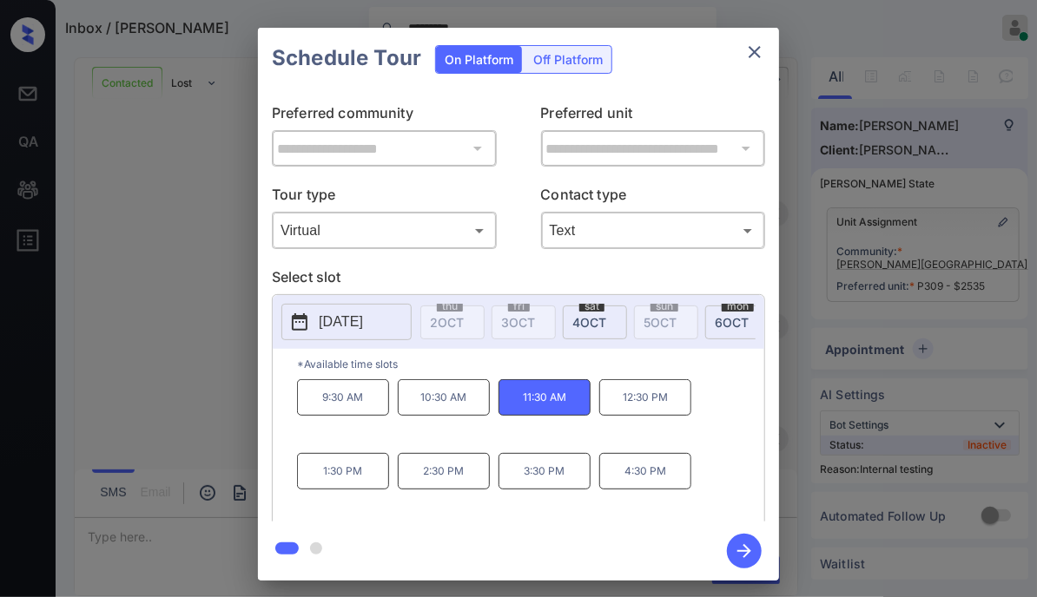
click at [733, 541] on icon "button" at bounding box center [744, 551] width 35 height 35
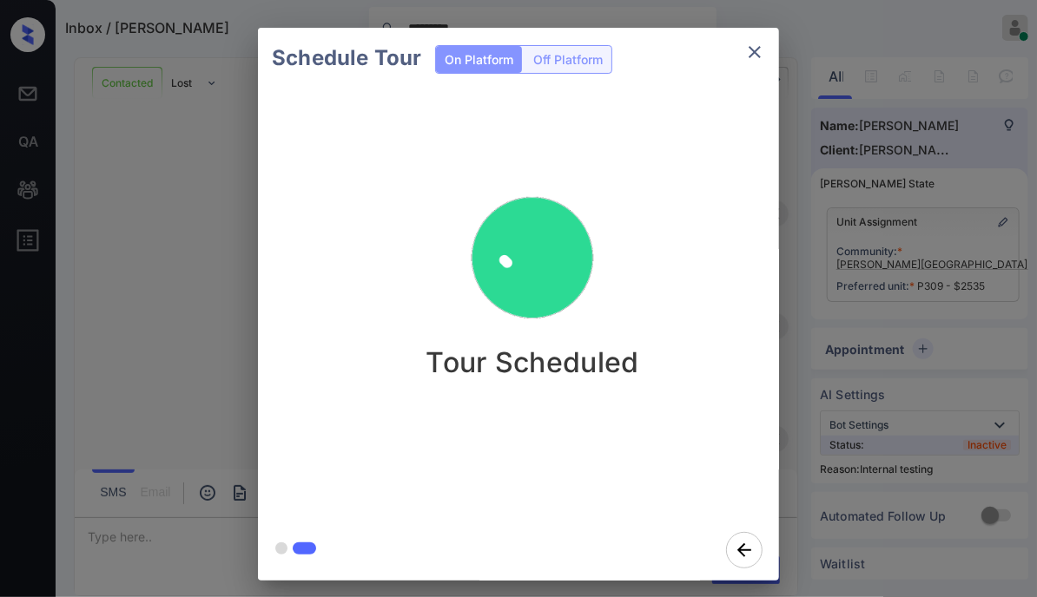
click at [750, 53] on icon "close" at bounding box center [754, 52] width 21 height 21
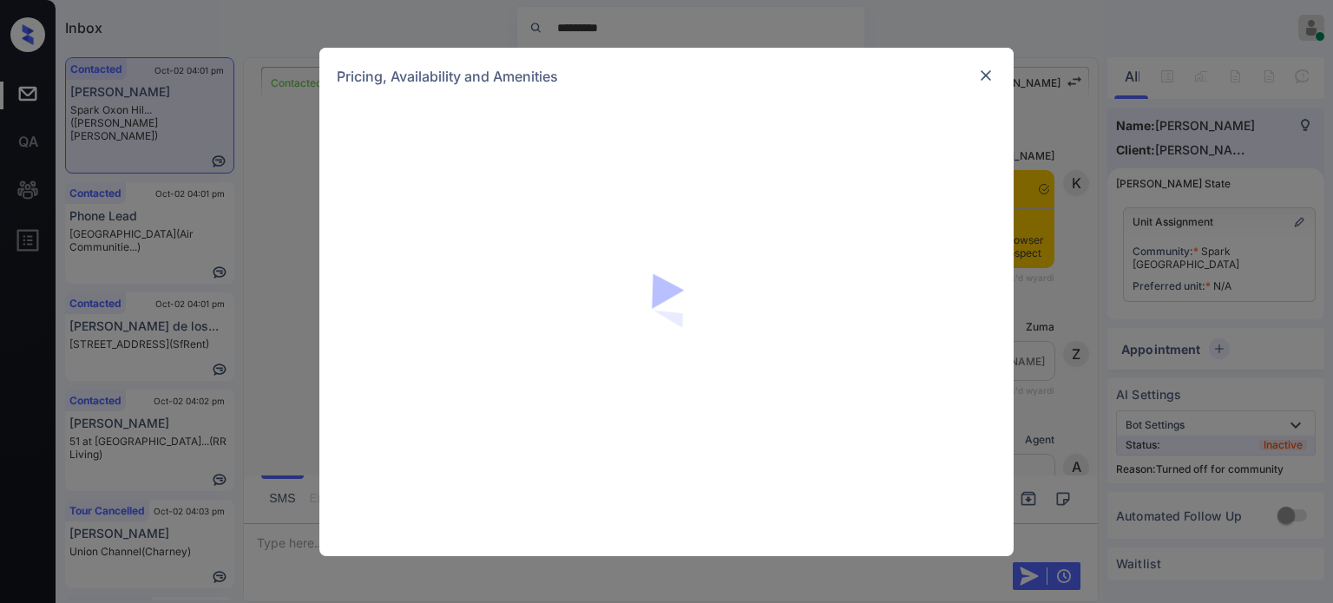
scroll to position [1388, 0]
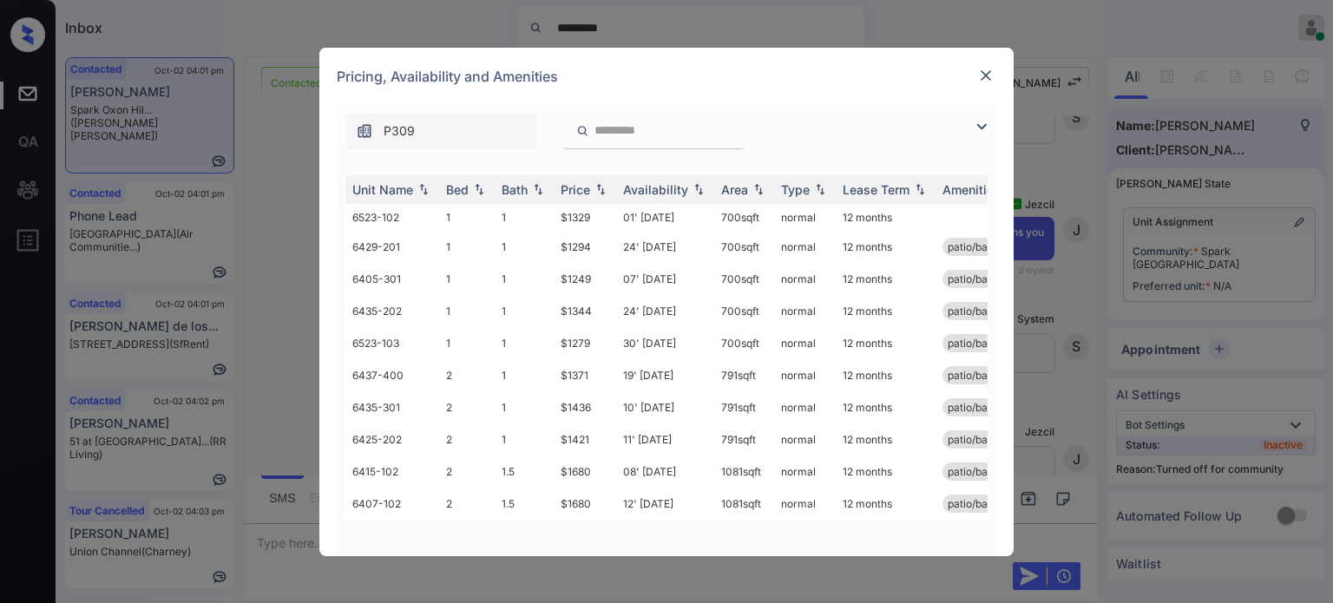
click at [979, 117] on img at bounding box center [981, 126] width 21 height 21
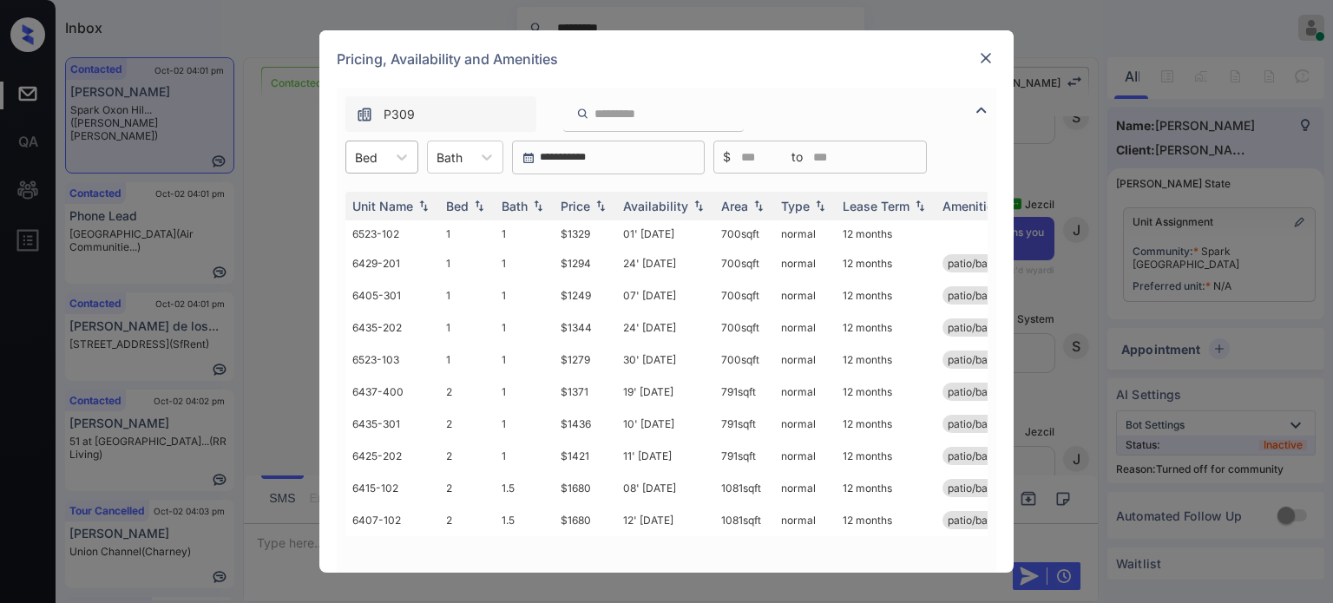
click at [380, 161] on div "Bed" at bounding box center [366, 157] width 40 height 25
click at [380, 198] on div "1" at bounding box center [382, 199] width 73 height 31
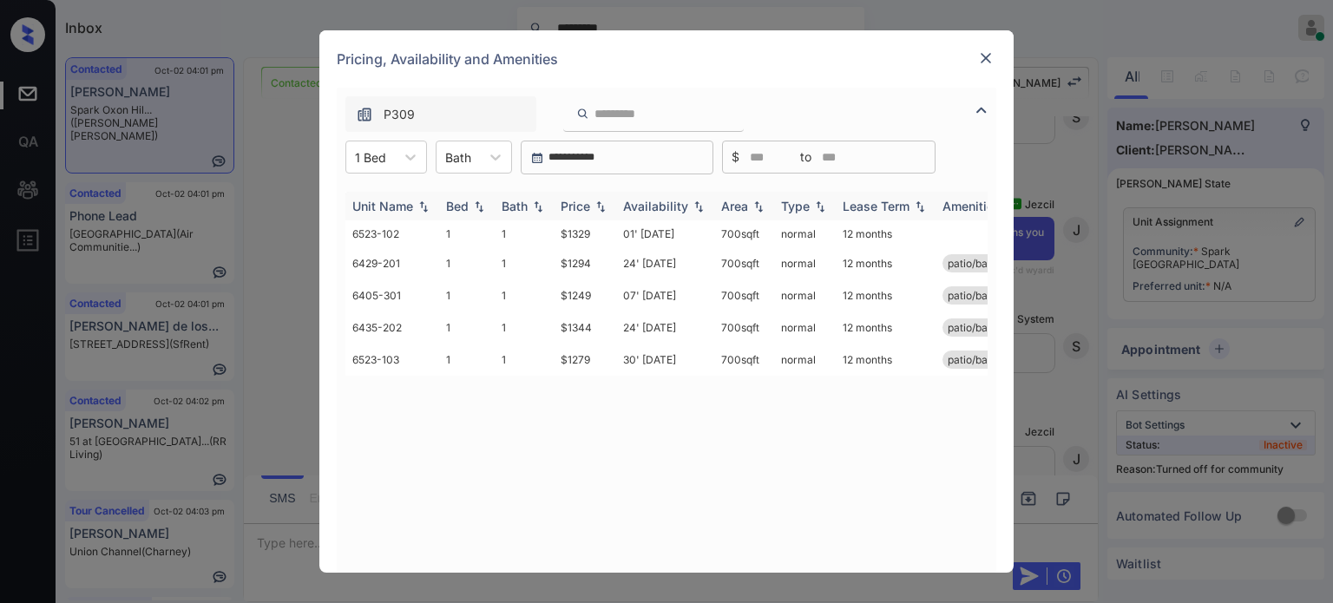
click at [604, 207] on img at bounding box center [600, 207] width 17 height 12
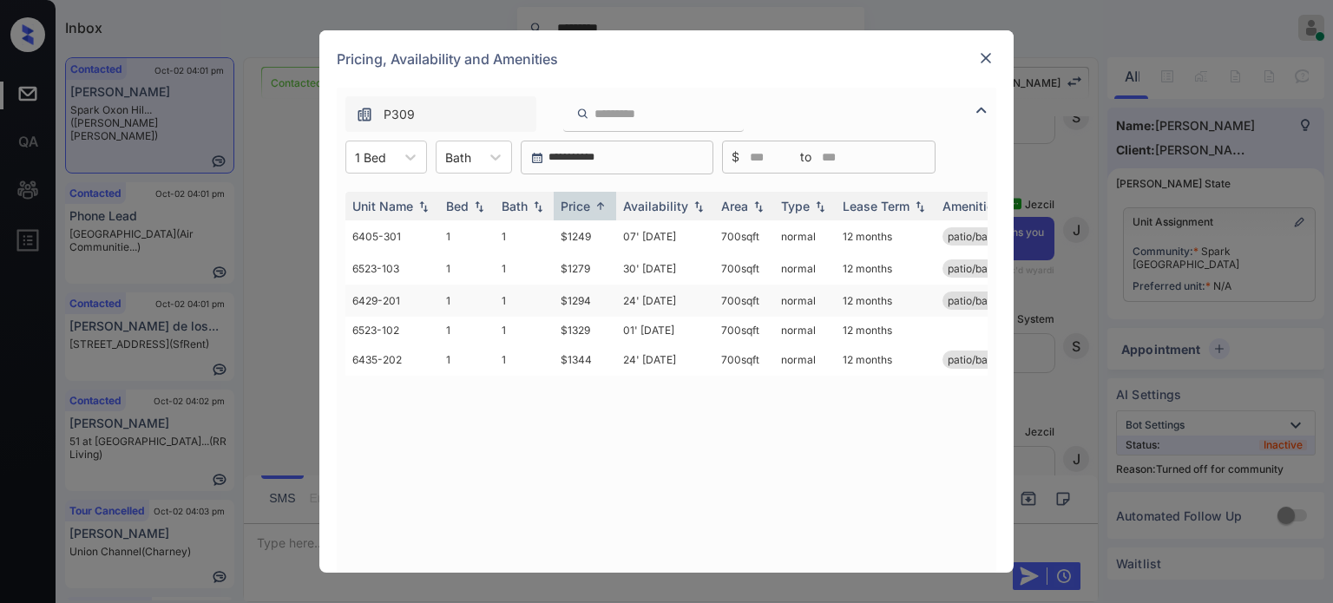
click at [648, 296] on td "24' Jul 25" at bounding box center [665, 301] width 98 height 32
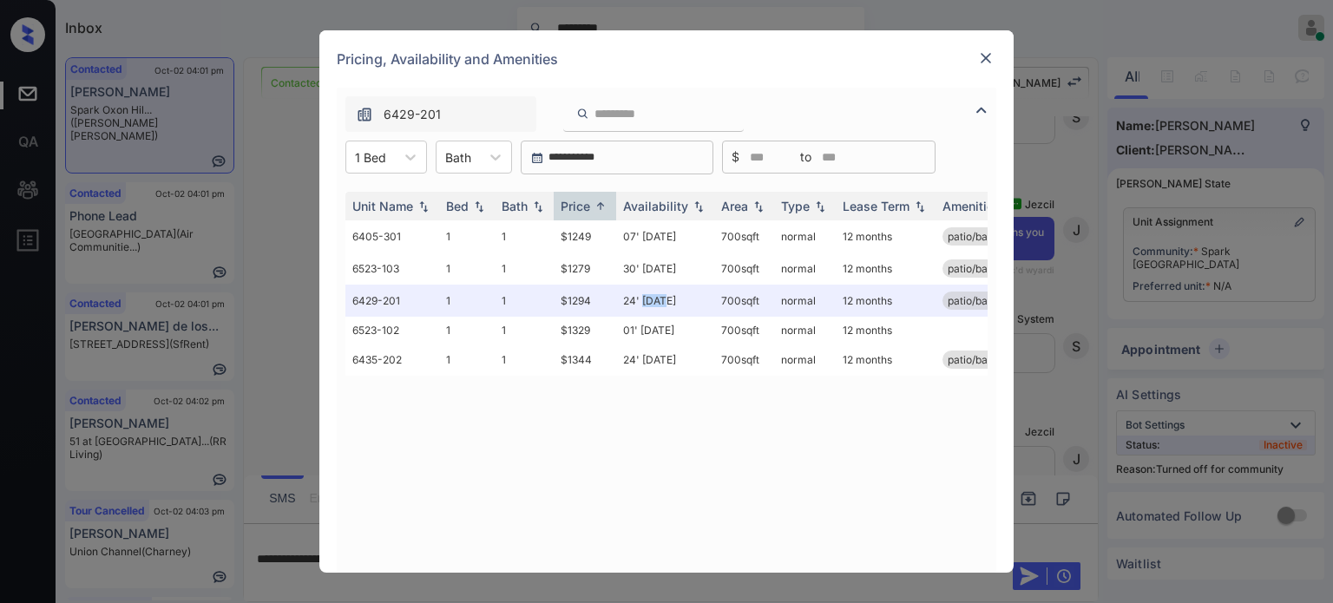
click at [991, 59] on img at bounding box center [986, 57] width 17 height 17
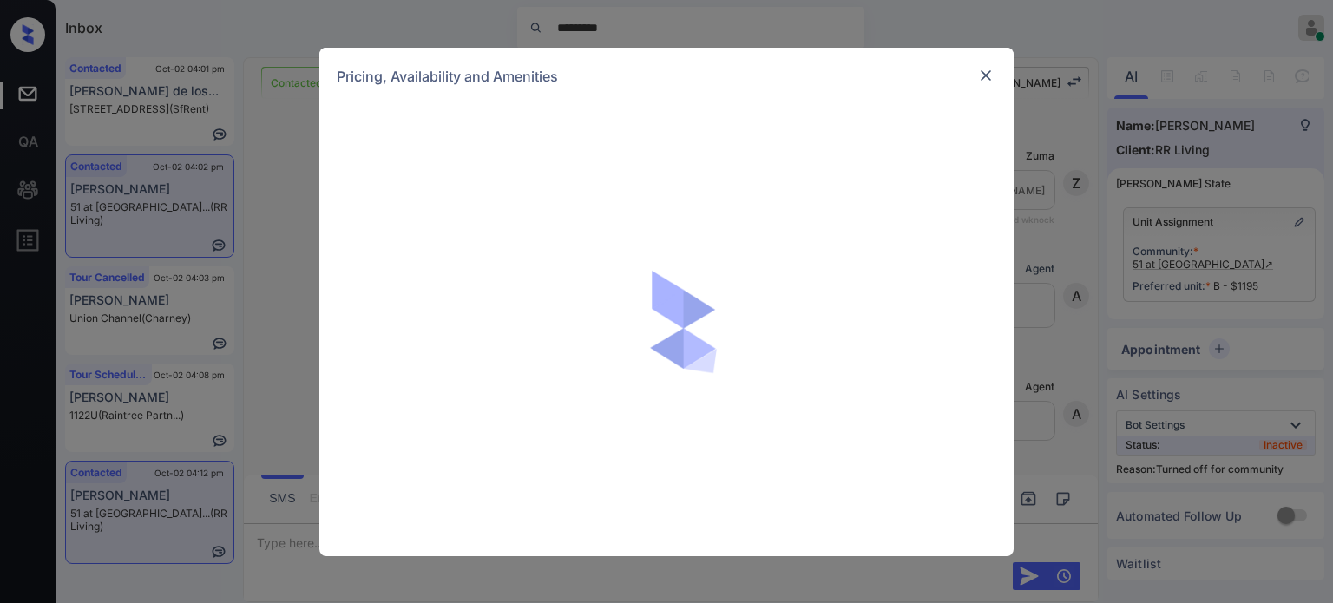
scroll to position [16533, 0]
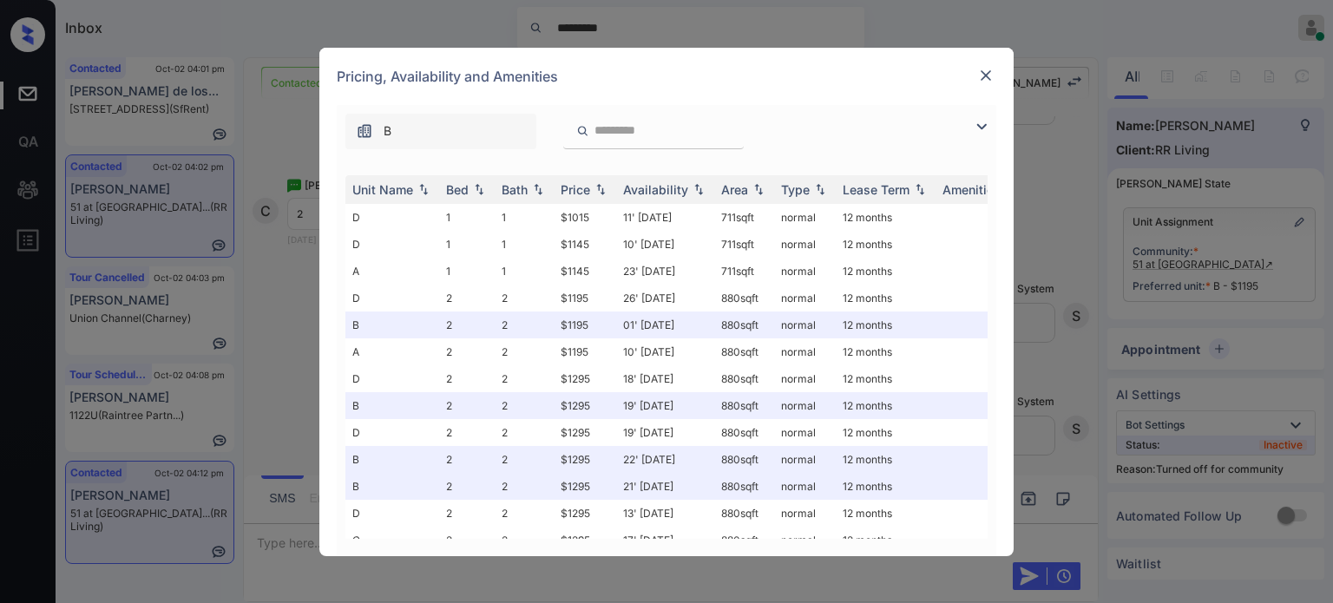
click at [987, 135] on img at bounding box center [981, 126] width 21 height 21
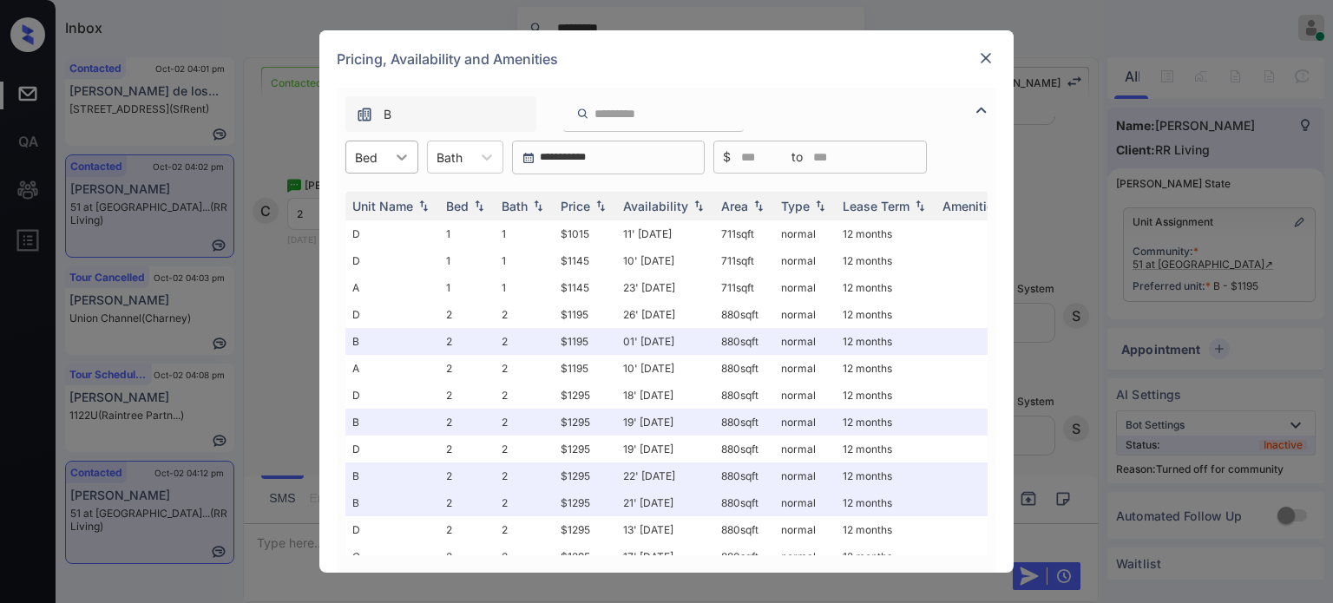
click at [398, 150] on icon at bounding box center [401, 156] width 17 height 17
click at [358, 232] on div "2" at bounding box center [382, 230] width 73 height 31
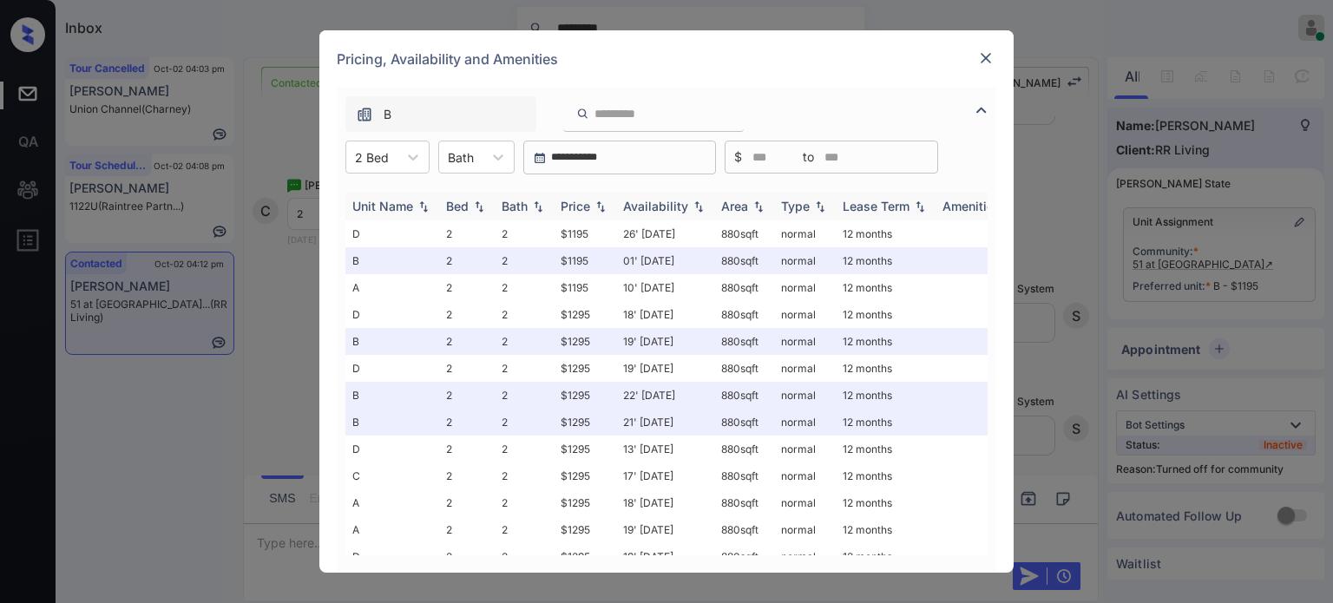
click at [566, 201] on div "Price" at bounding box center [576, 206] width 30 height 15
click at [660, 232] on td "26' Sep 25" at bounding box center [665, 234] width 98 height 27
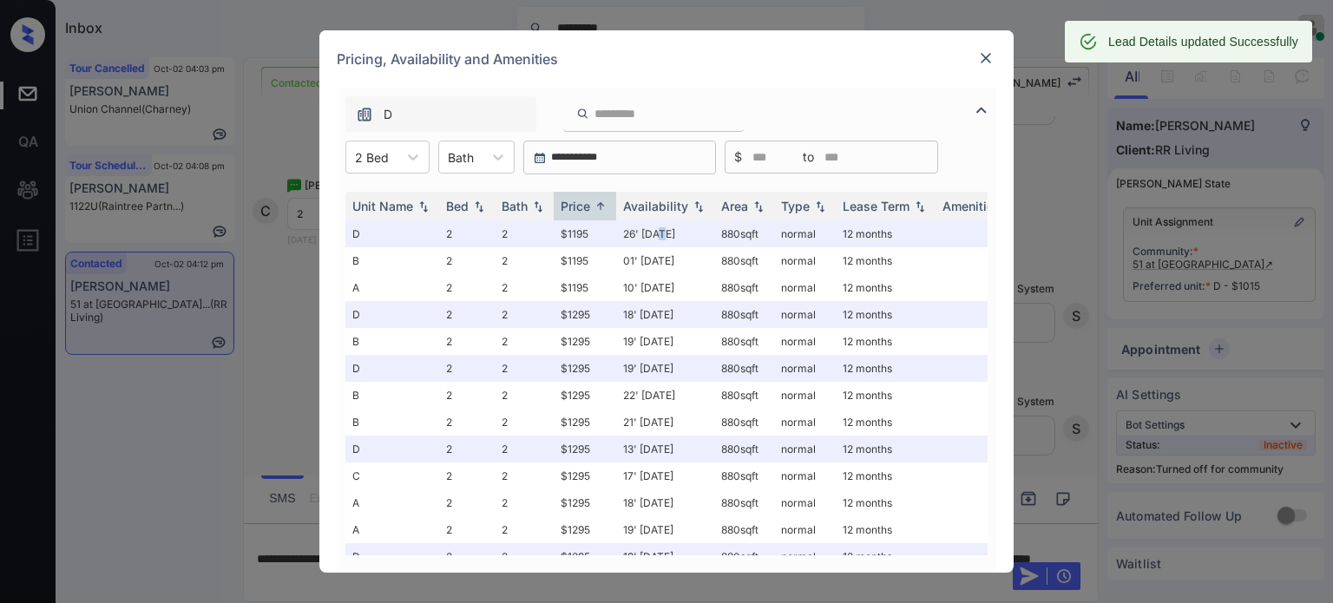
click at [987, 55] on img at bounding box center [986, 57] width 17 height 17
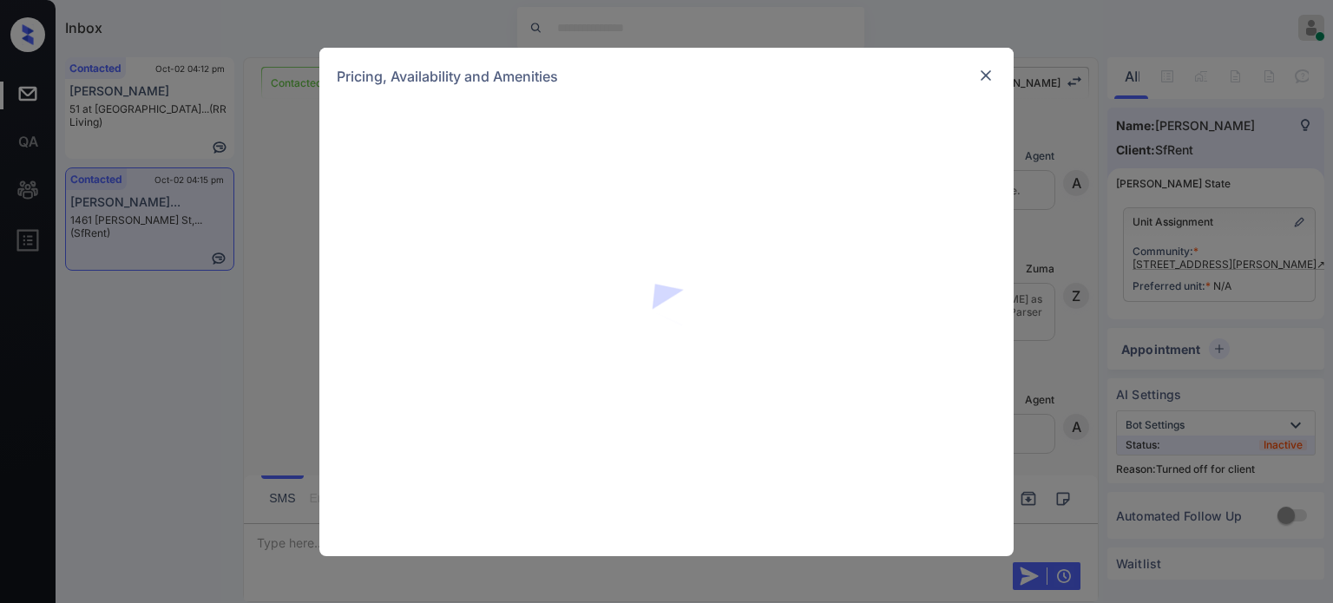
scroll to position [3351, 0]
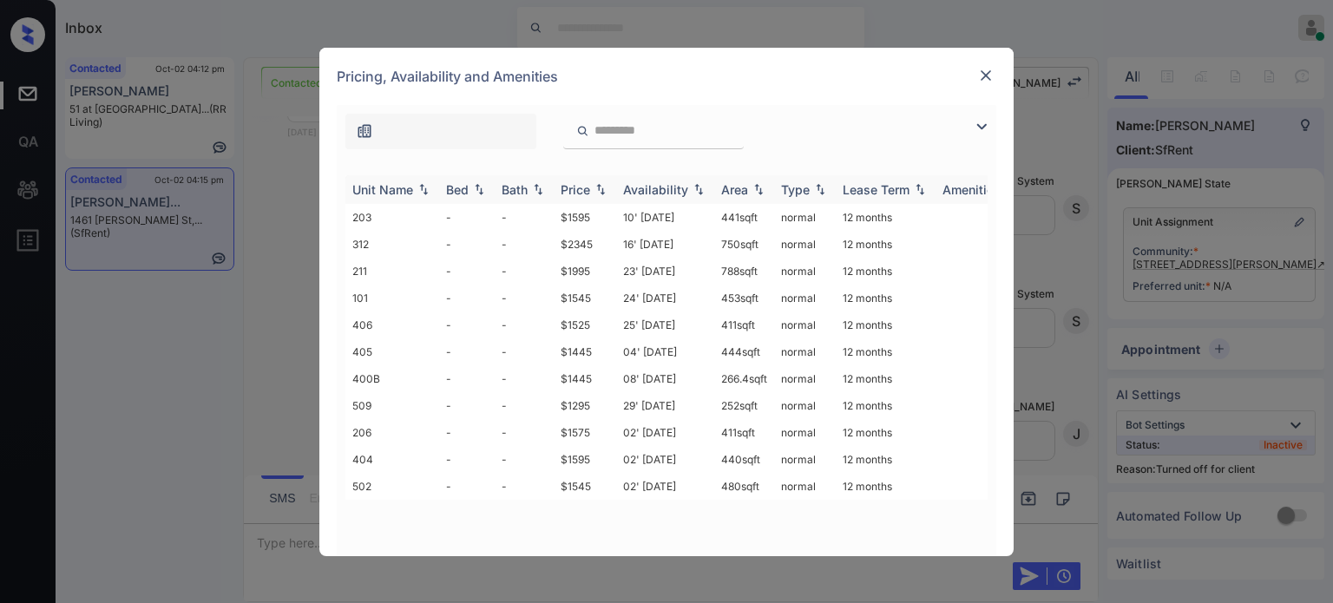
click at [587, 192] on div "Price" at bounding box center [576, 189] width 30 height 15
click at [671, 215] on td "29' Jan 21" at bounding box center [665, 217] width 98 height 27
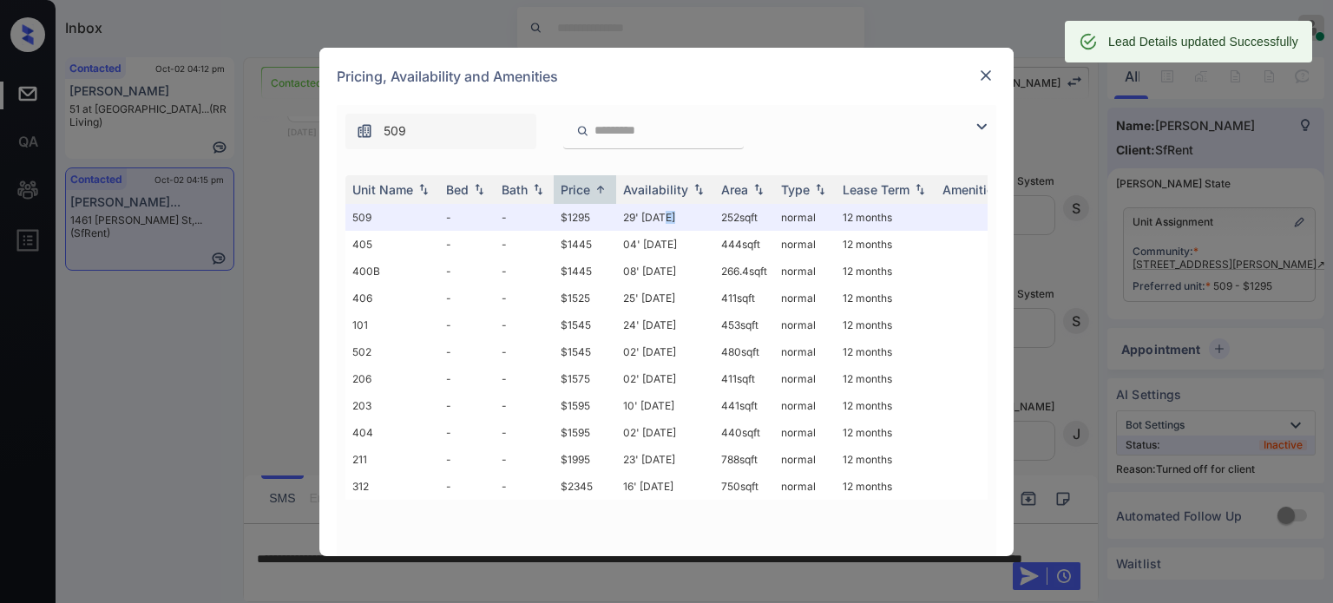
click at [981, 74] on img at bounding box center [986, 75] width 17 height 17
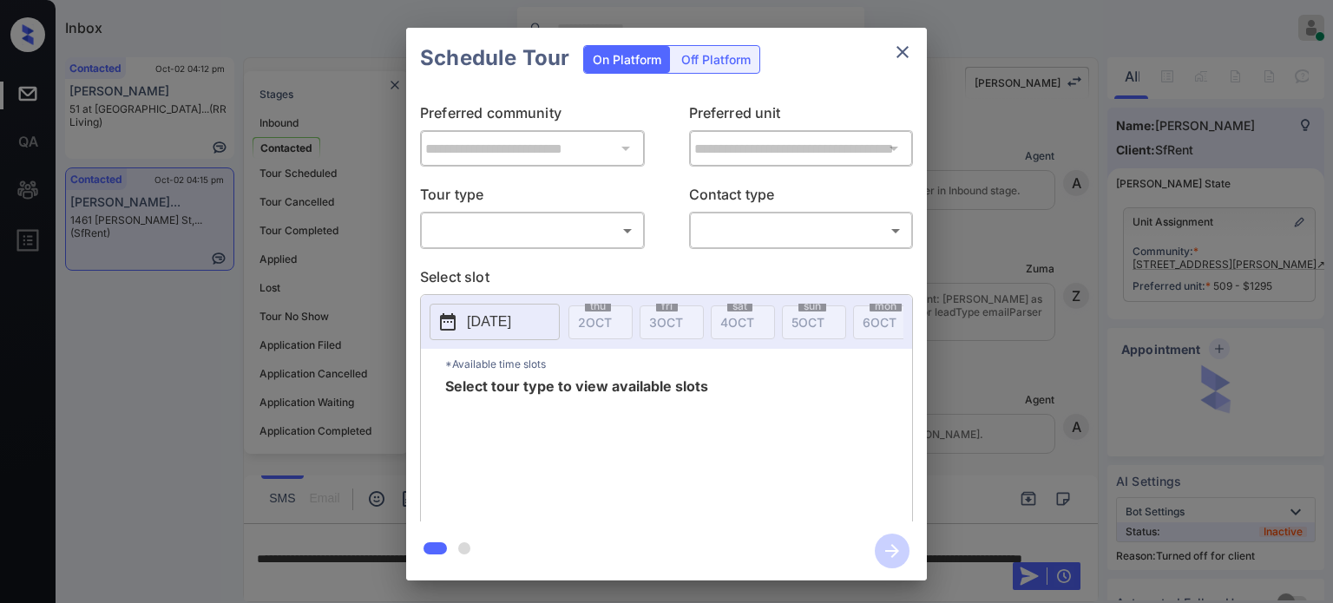
scroll to position [3351, 0]
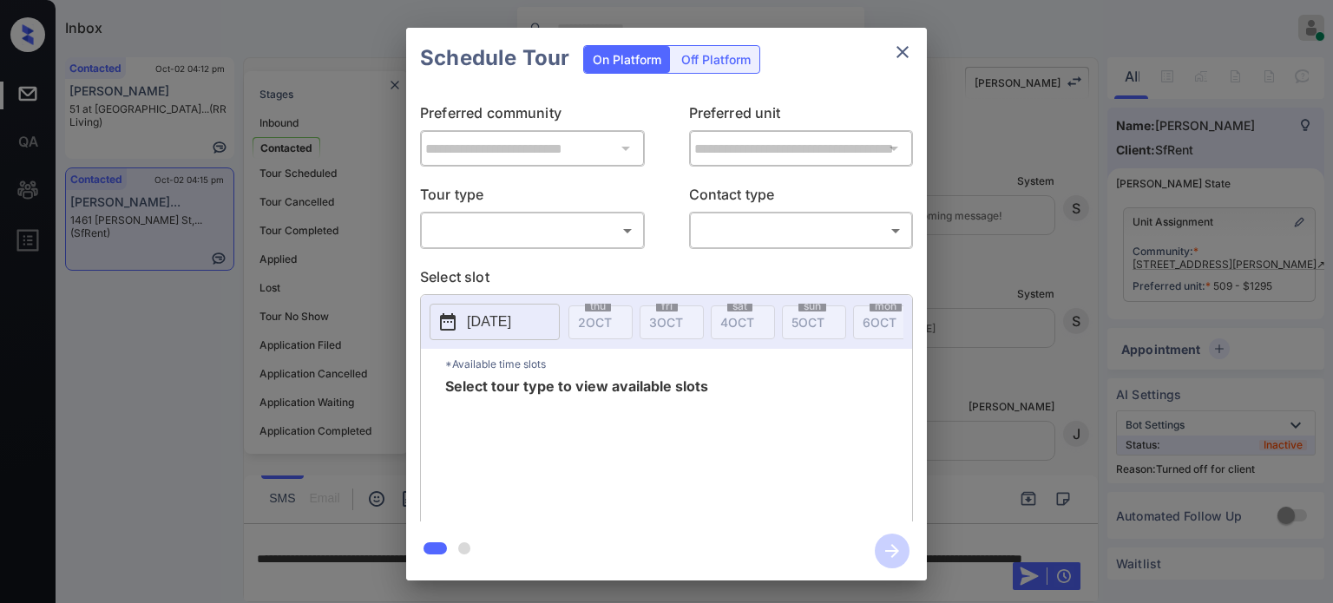
click at [760, 60] on div "Schedule Tour On Platform Off Platform" at bounding box center [666, 58] width 521 height 61
click at [736, 65] on div "Off Platform" at bounding box center [716, 59] width 87 height 27
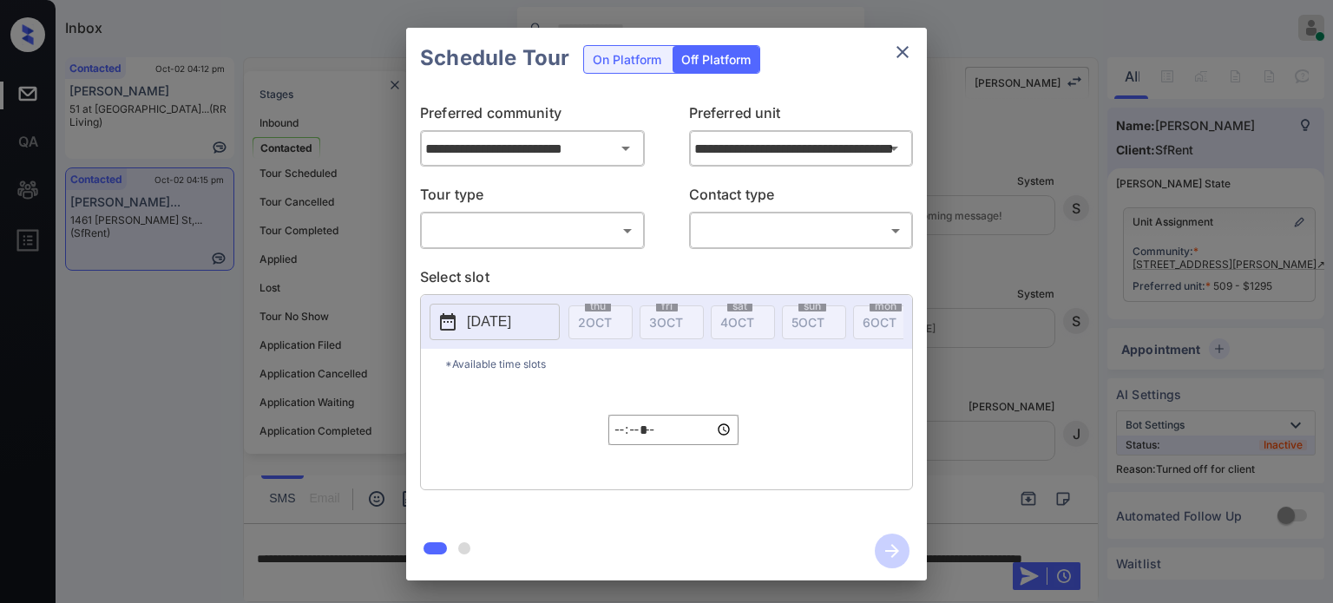
click at [527, 246] on div "​ ​" at bounding box center [532, 230] width 225 height 37
click at [499, 233] on body "Inbox [PERSON_NAME] Online Set yourself offline Set yourself on break Profile S…" at bounding box center [666, 301] width 1333 height 603
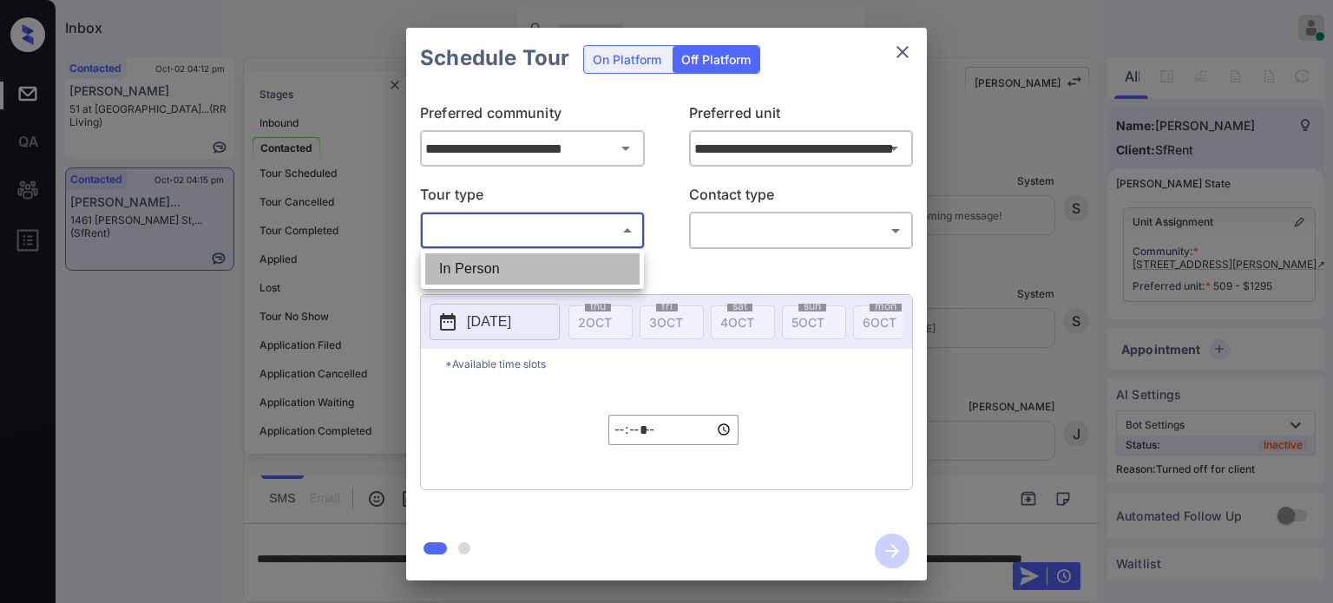
click at [490, 263] on li "In Person" at bounding box center [532, 268] width 214 height 31
type input "********"
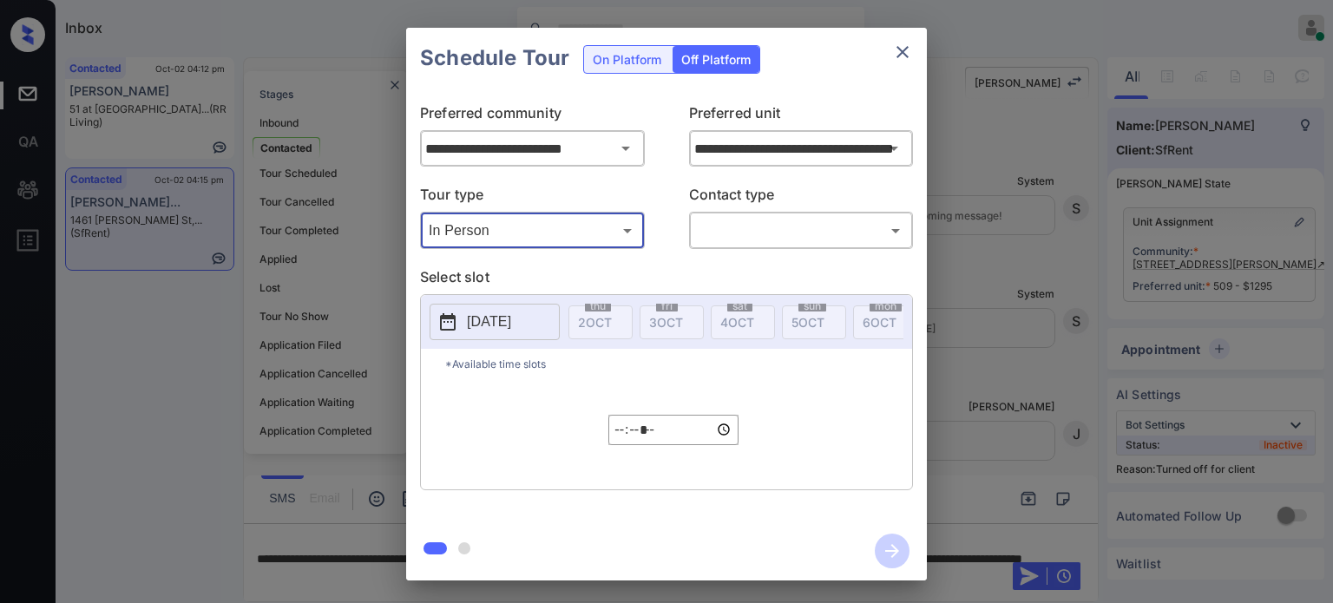
click at [747, 234] on body "Inbox [PERSON_NAME] Online Set yourself offline Set yourself on break Profile S…" at bounding box center [666, 301] width 1333 height 603
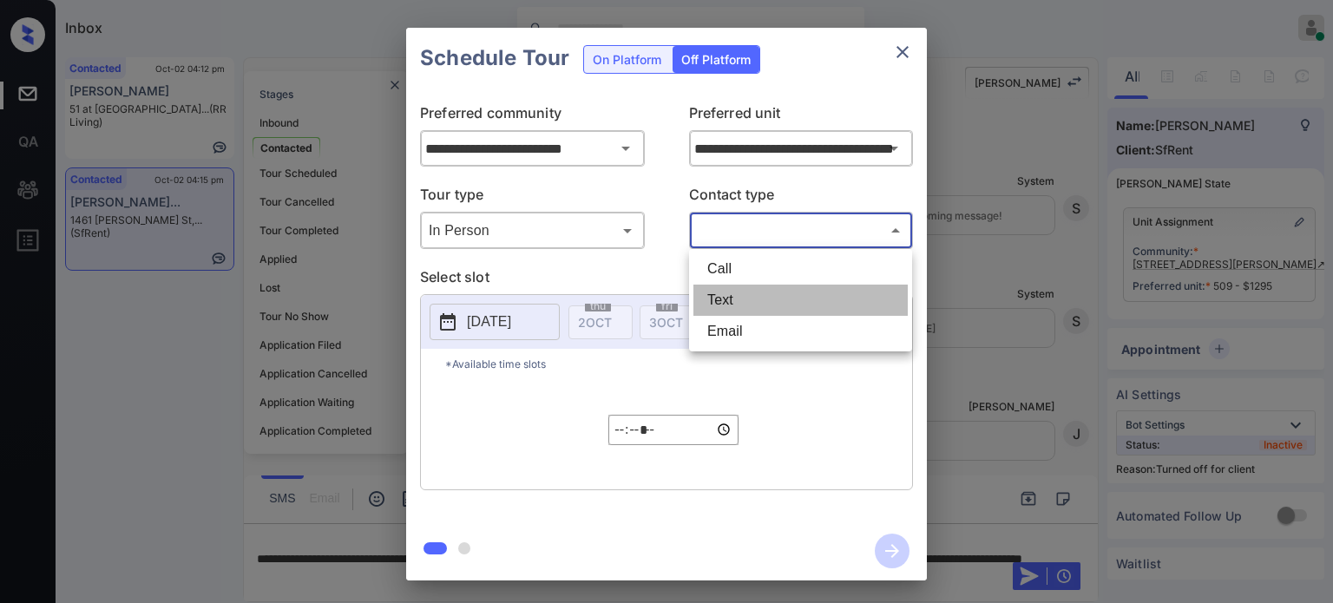
click at [737, 286] on li "Text" at bounding box center [801, 300] width 214 height 31
type input "****"
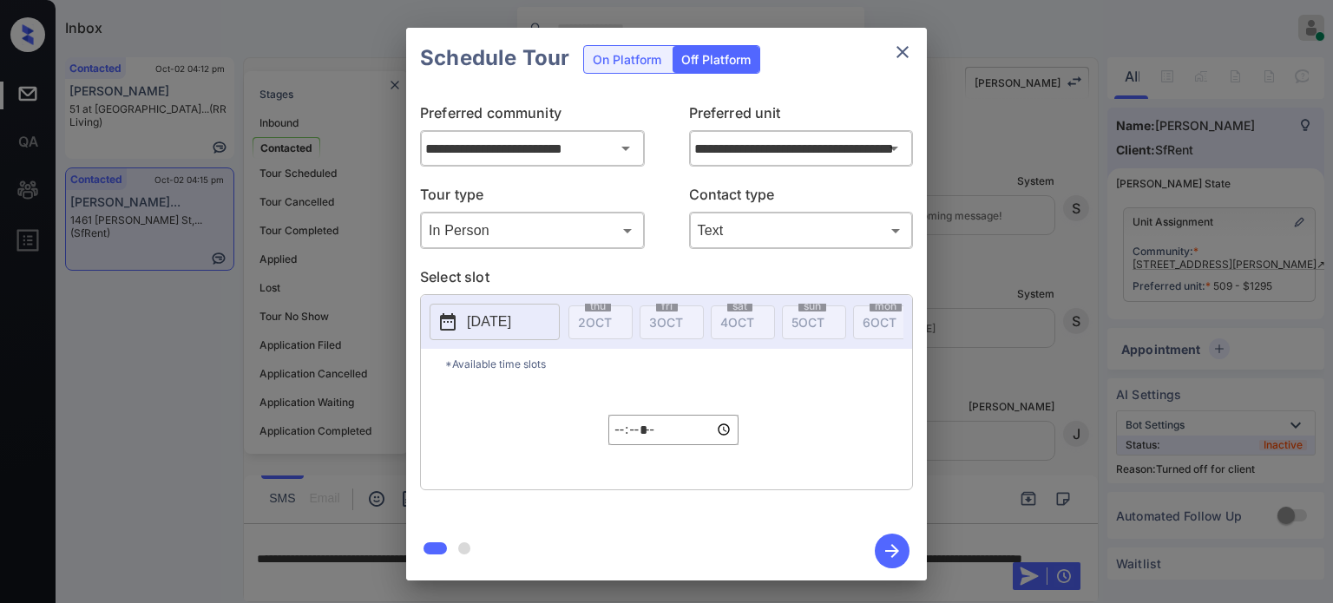
click at [484, 317] on p "[DATE]" at bounding box center [489, 322] width 44 height 21
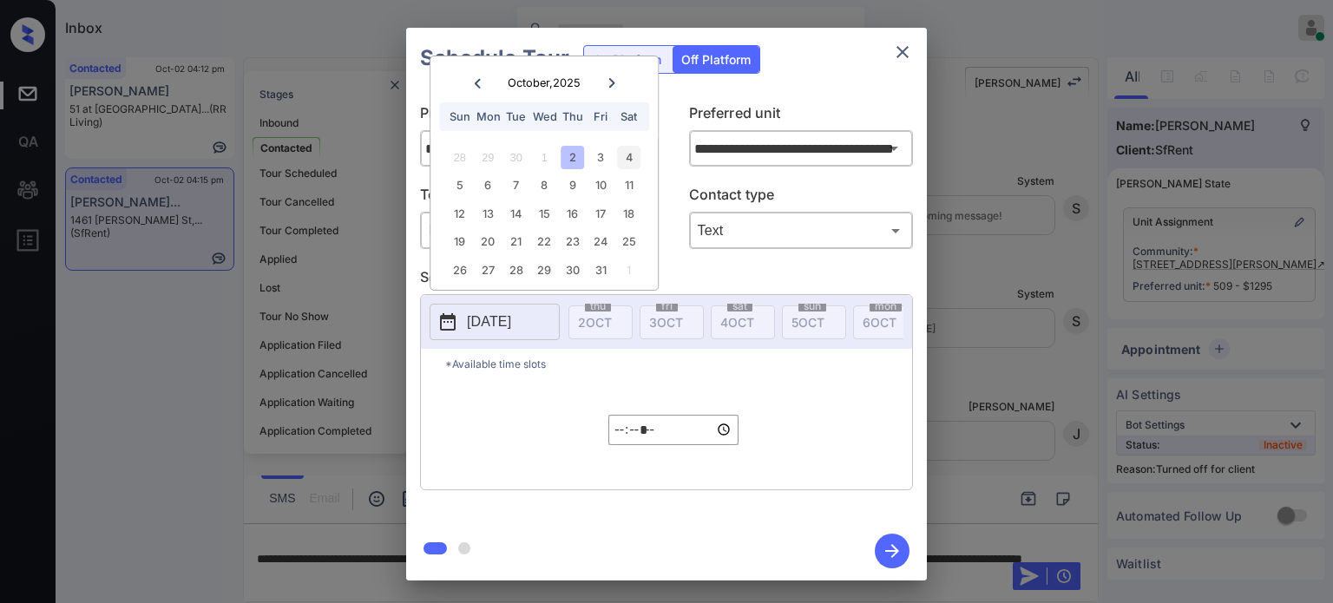
click at [631, 159] on div "4" at bounding box center [628, 157] width 23 height 23
type input "**********"
click at [624, 438] on input "*****" at bounding box center [674, 430] width 130 height 30
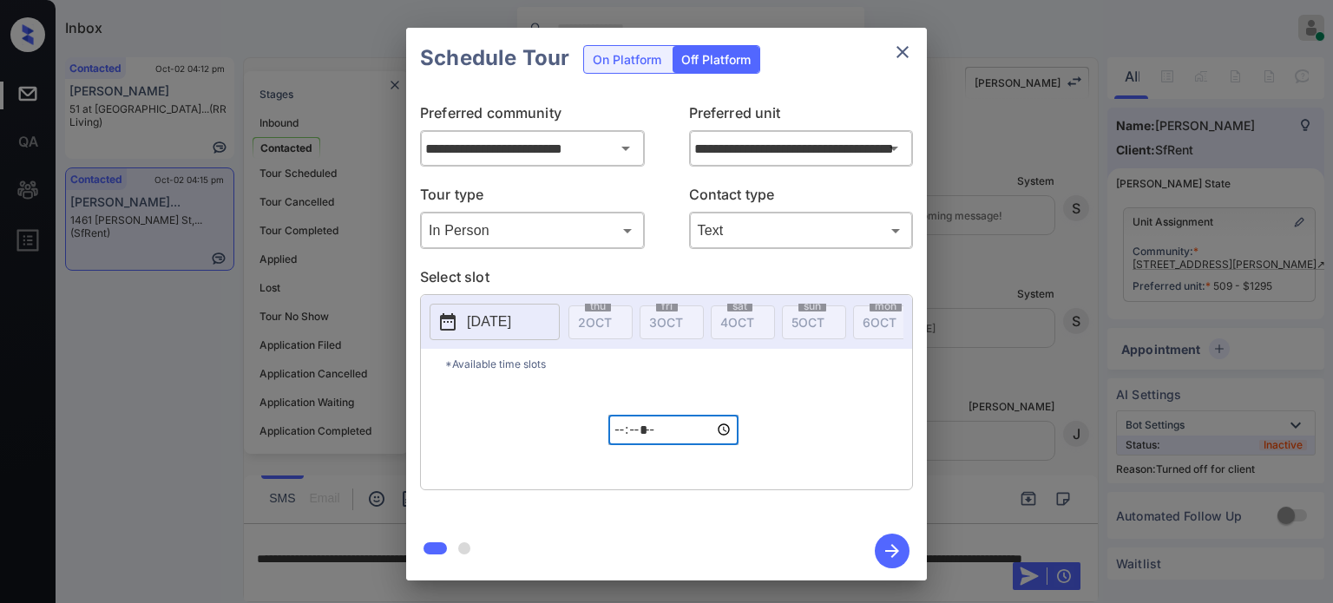
type input "*****"
click at [898, 548] on icon "button" at bounding box center [892, 551] width 35 height 35
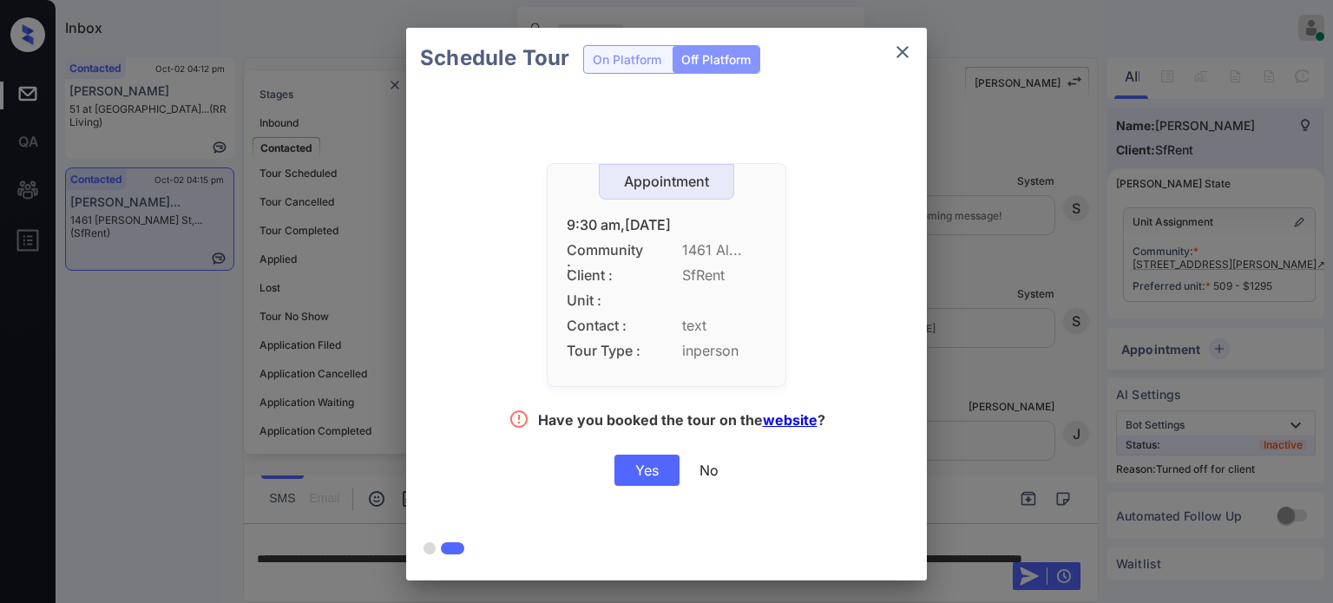
click at [644, 470] on div "Yes" at bounding box center [647, 470] width 65 height 31
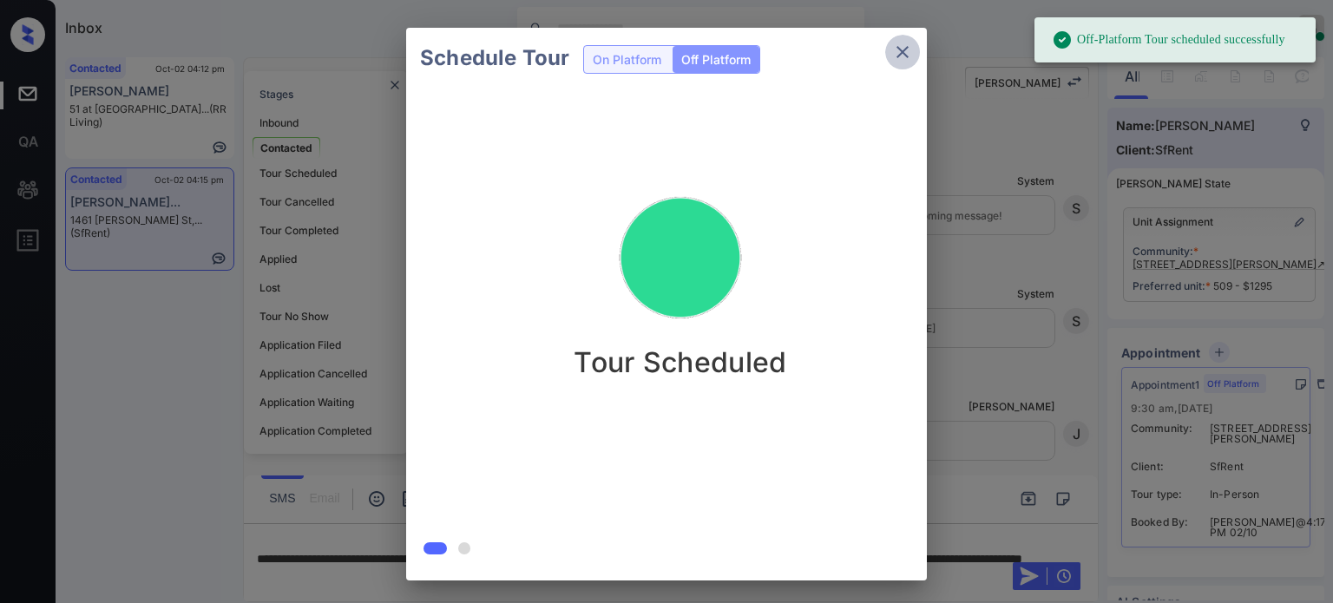
click at [898, 52] on icon "close" at bounding box center [902, 52] width 21 height 21
